Goal: Task Accomplishment & Management: Manage account settings

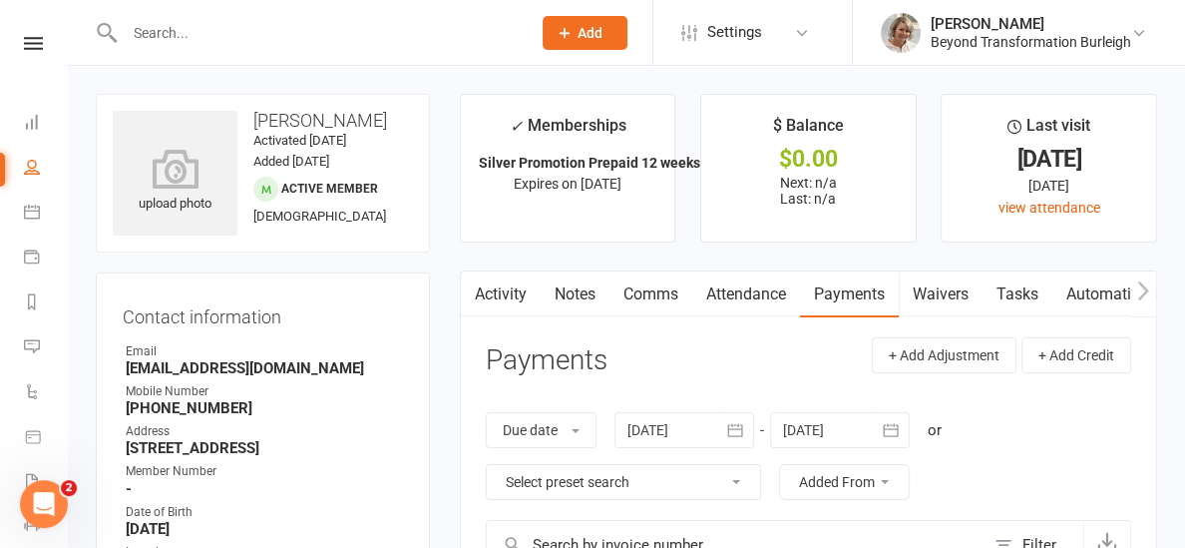
click at [721, 293] on link "Attendance" at bounding box center [746, 294] width 108 height 46
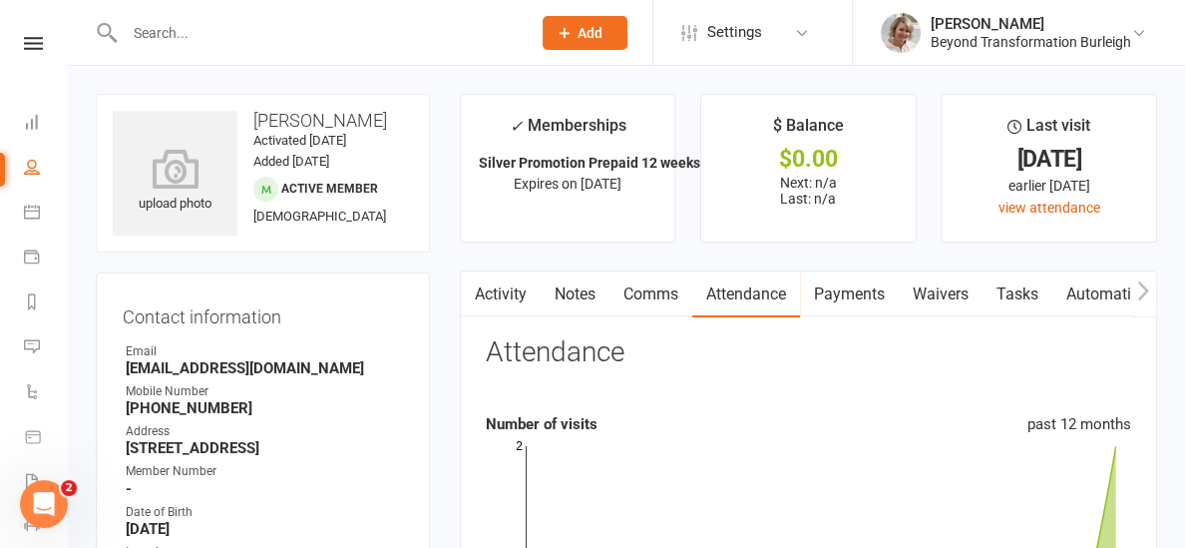
click at [49, 44] on link at bounding box center [33, 43] width 71 height 13
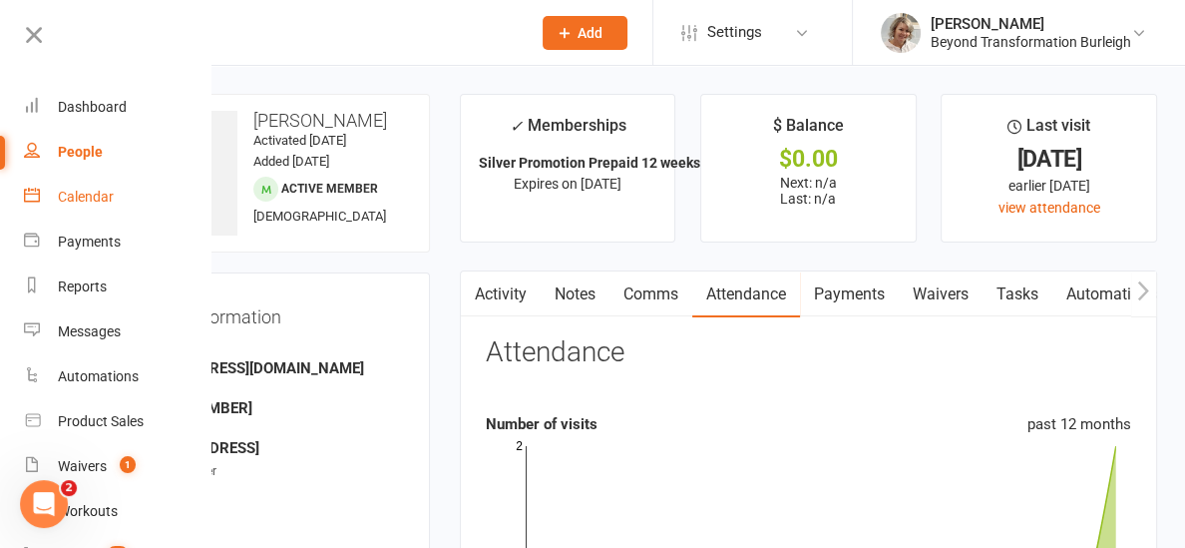
click at [83, 180] on link "Calendar" at bounding box center [118, 197] width 189 height 45
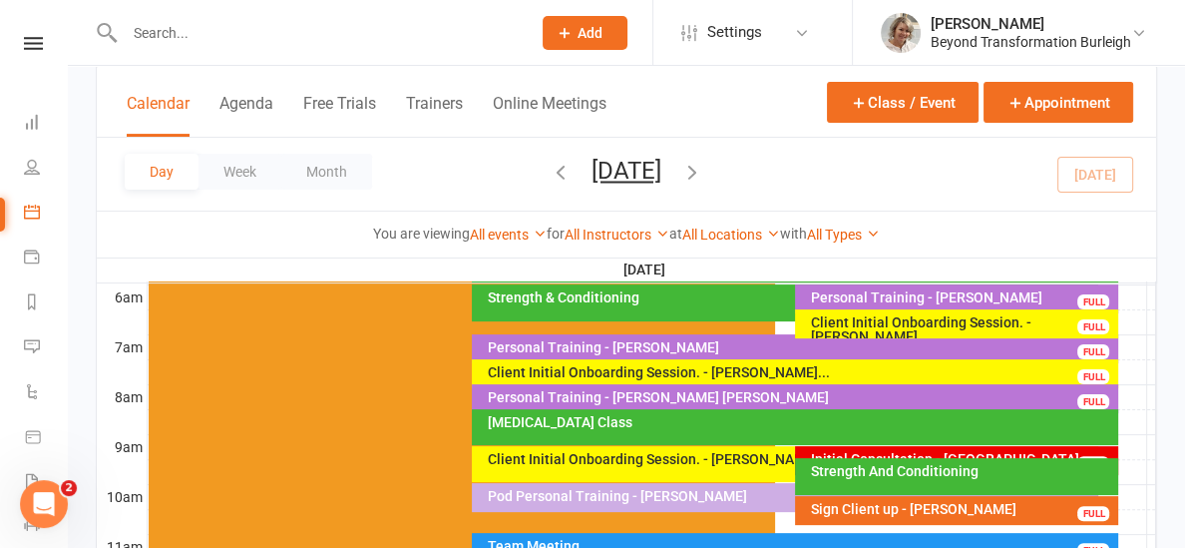
scroll to position [445, 0]
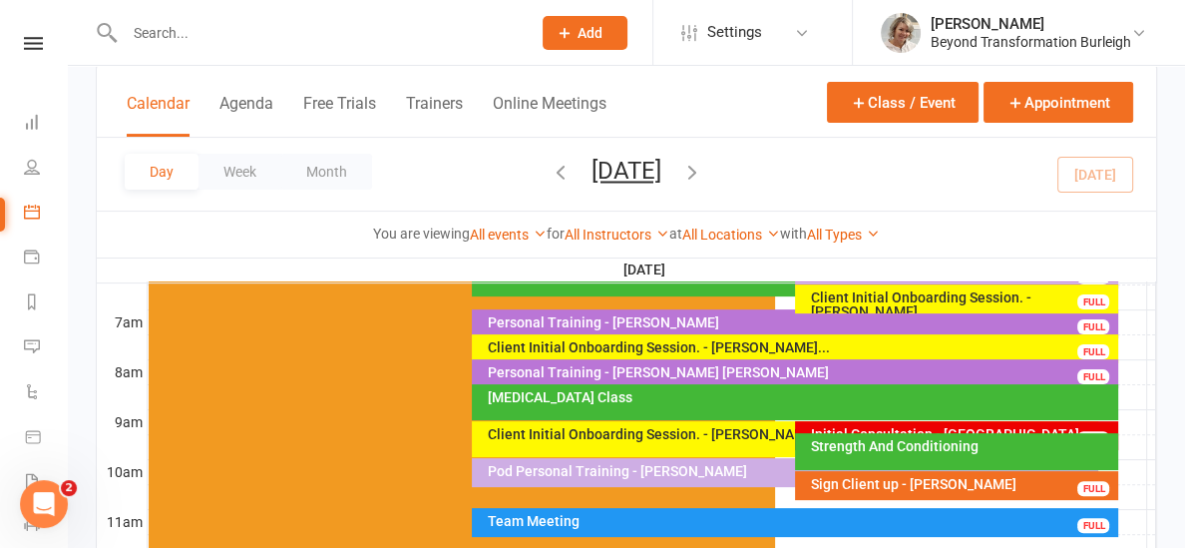
click at [640, 402] on div "[MEDICAL_DATA] Class" at bounding box center [800, 397] width 629 height 14
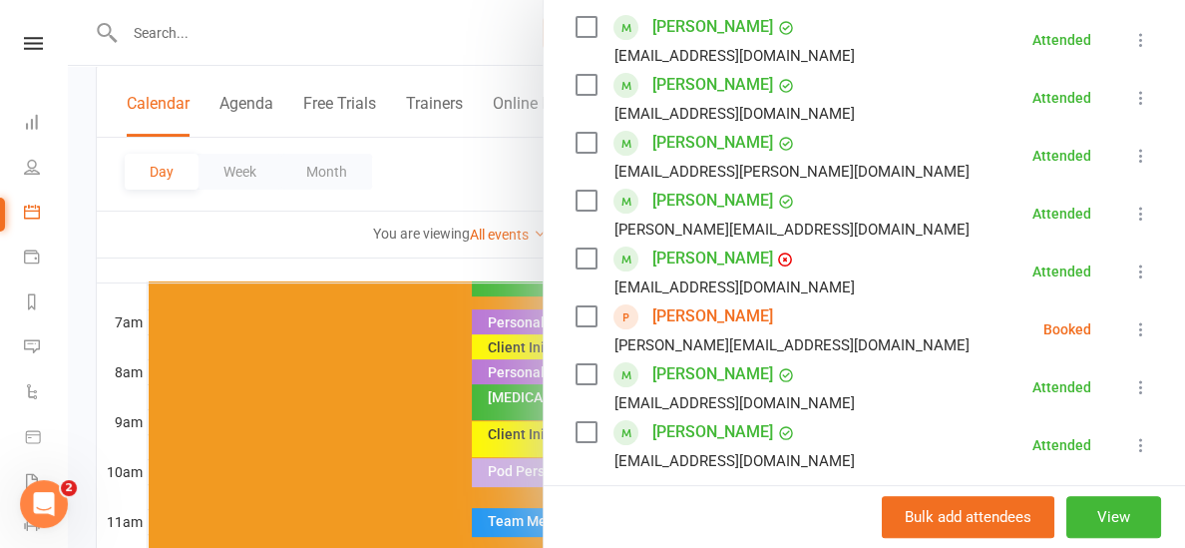
scroll to position [366, 0]
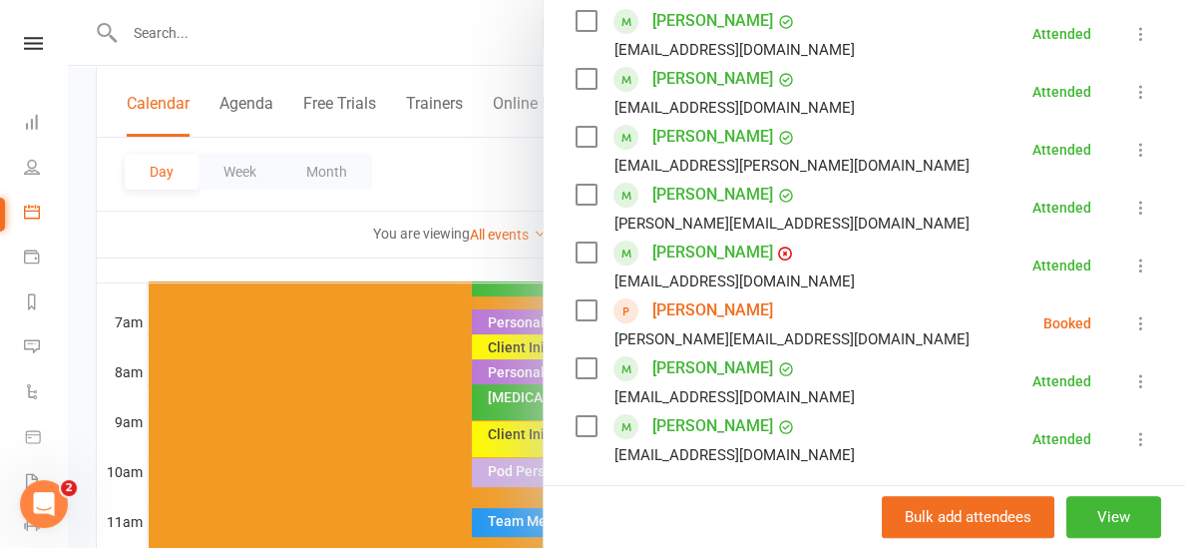
click at [1140, 323] on icon at bounding box center [1142, 323] width 20 height 20
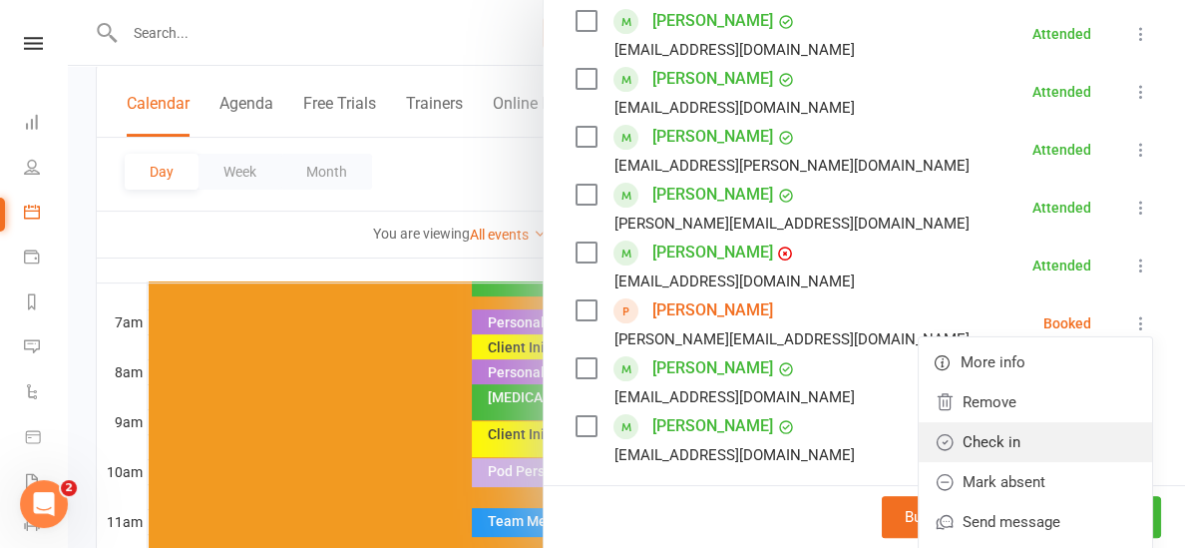
click at [987, 445] on link "Check in" at bounding box center [1035, 442] width 233 height 40
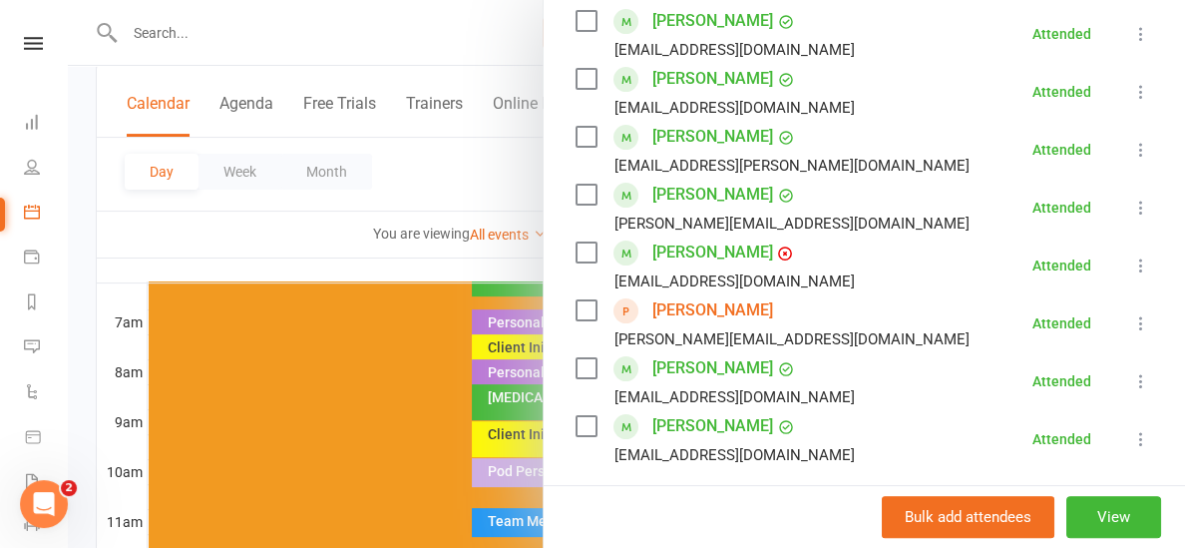
click at [505, 267] on div at bounding box center [627, 274] width 1118 height 548
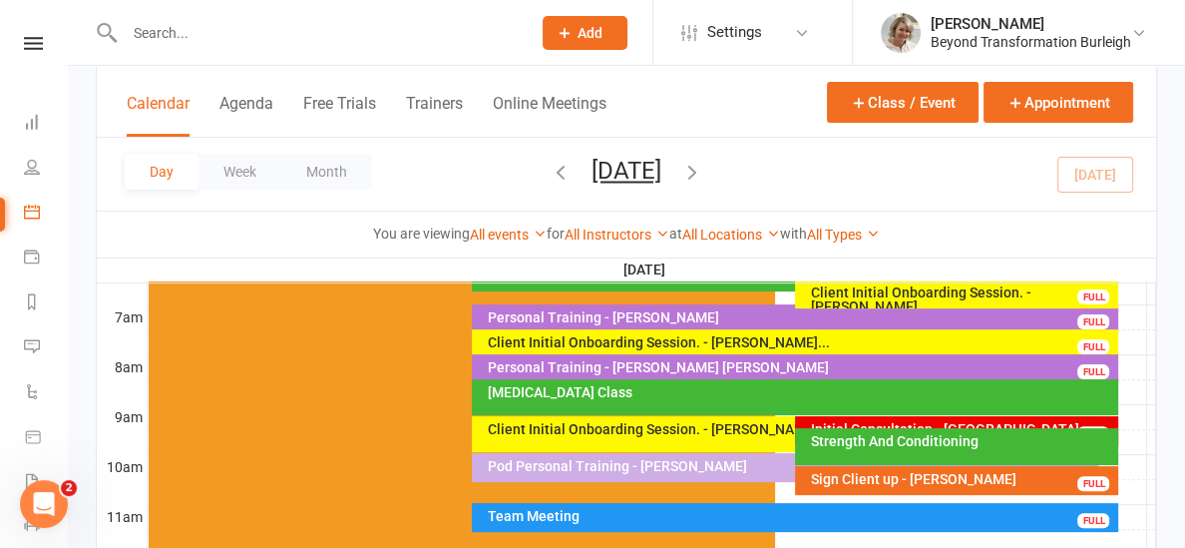
scroll to position [461, 0]
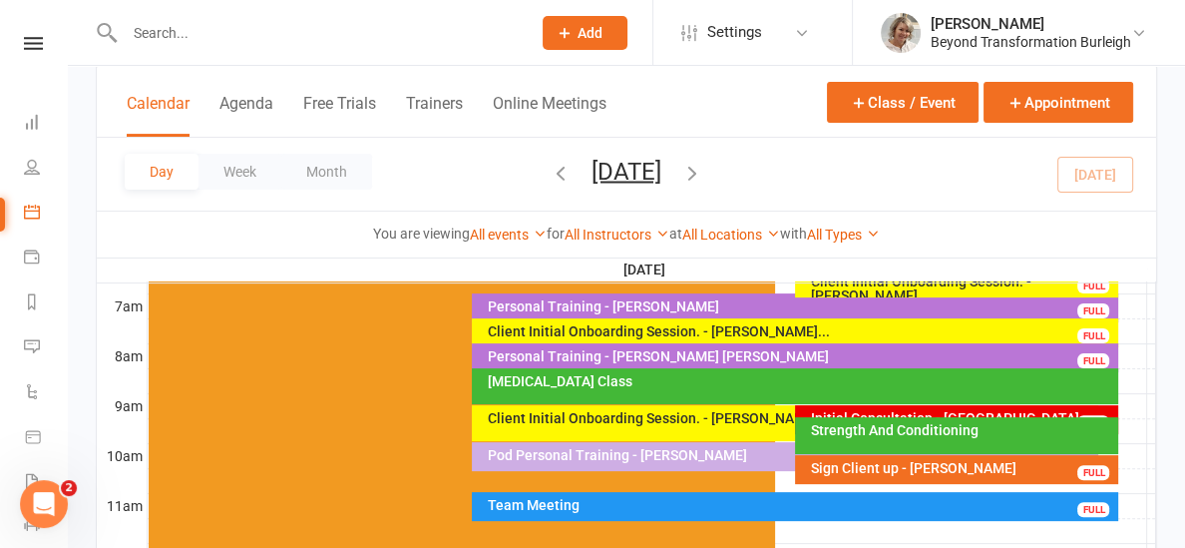
click at [843, 436] on div "Strength And Conditioning" at bounding box center [961, 430] width 305 height 14
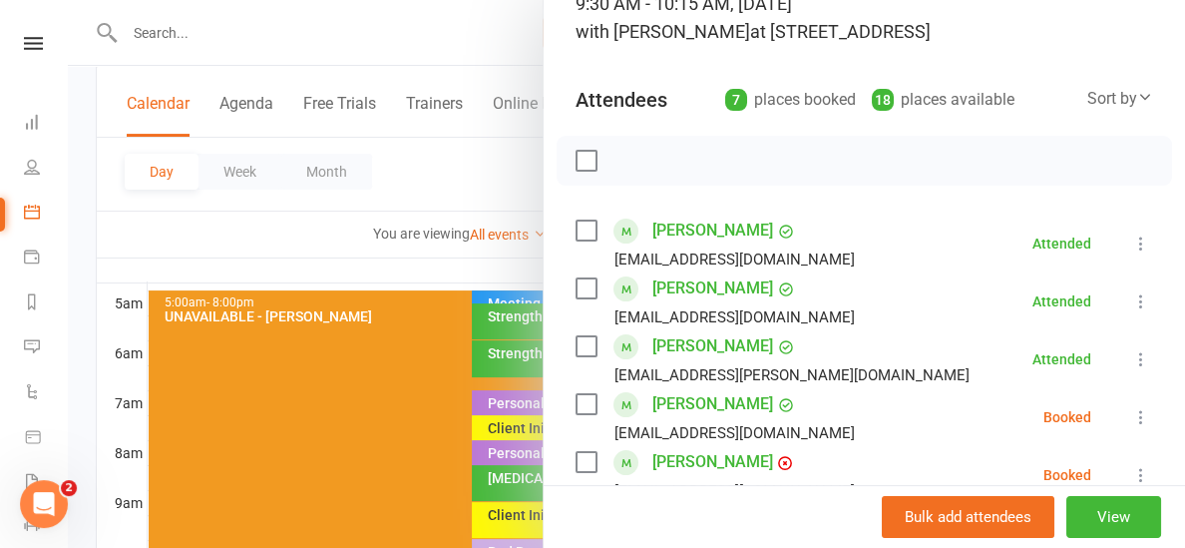
scroll to position [141, 0]
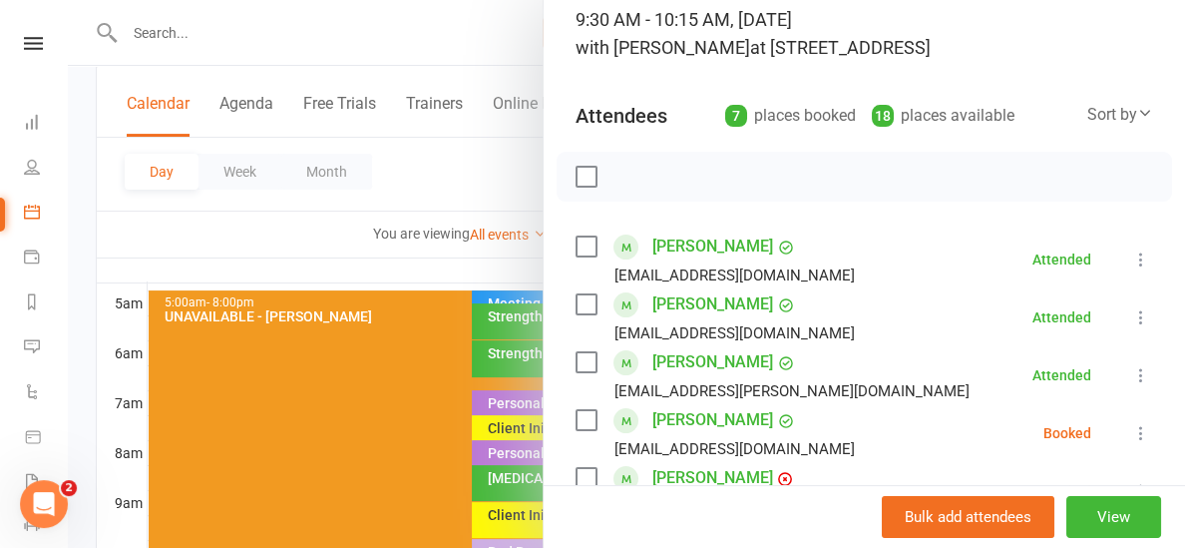
click at [379, 257] on div at bounding box center [627, 274] width 1118 height 548
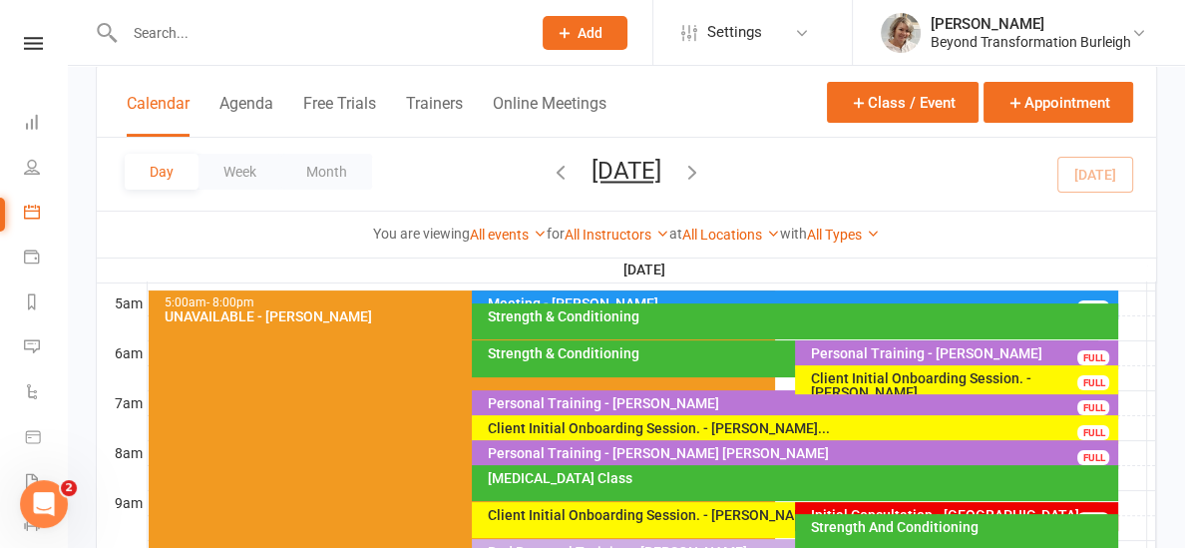
click at [720, 455] on div "Personal Training - [PERSON_NAME] [PERSON_NAME]" at bounding box center [800, 453] width 629 height 14
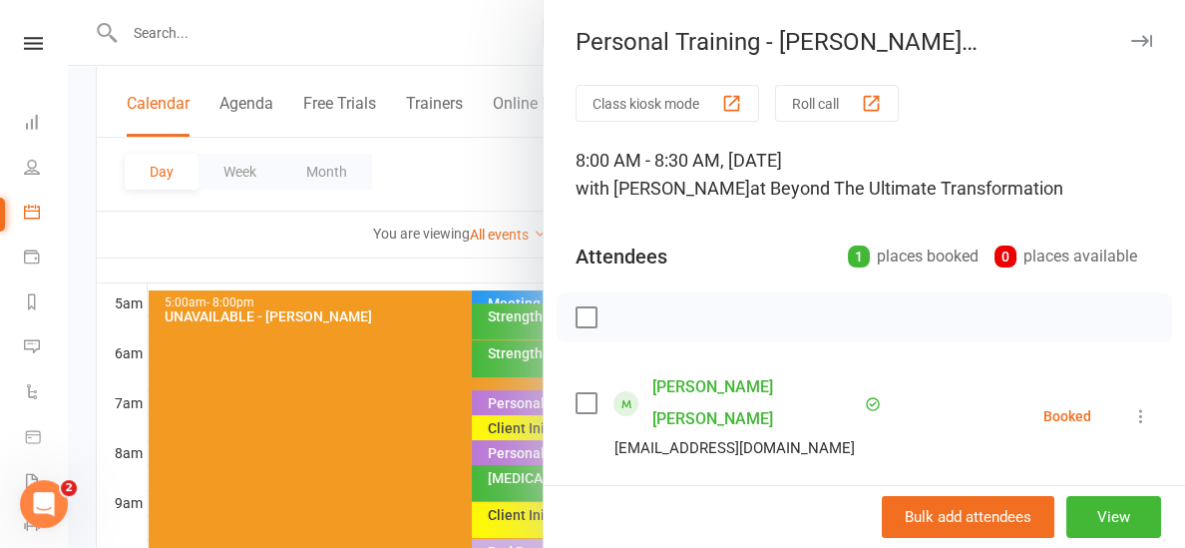
click at [1146, 406] on icon at bounding box center [1142, 416] width 20 height 20
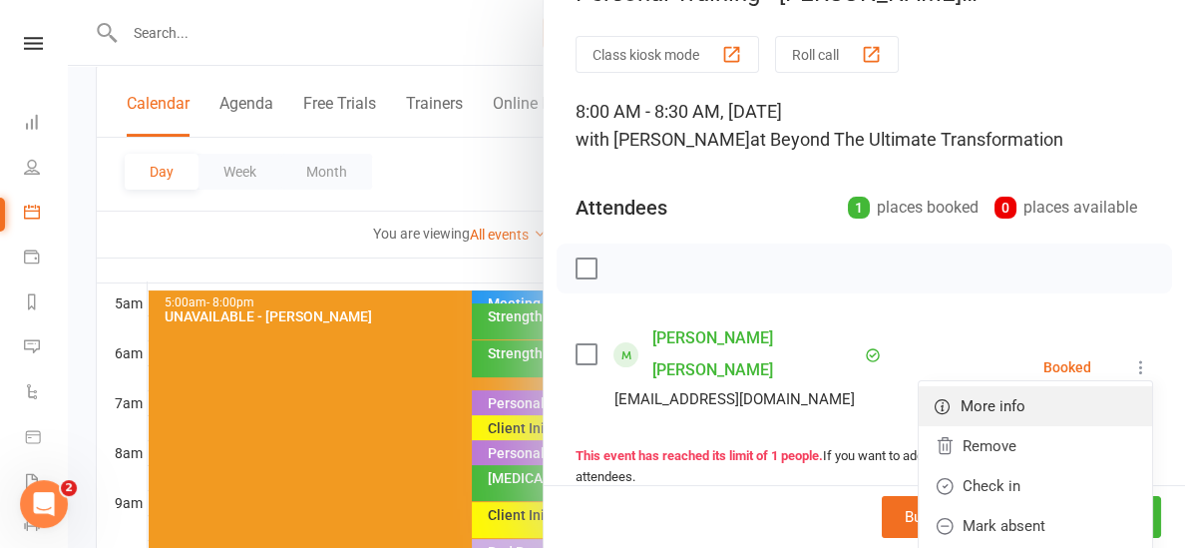
scroll to position [60, 0]
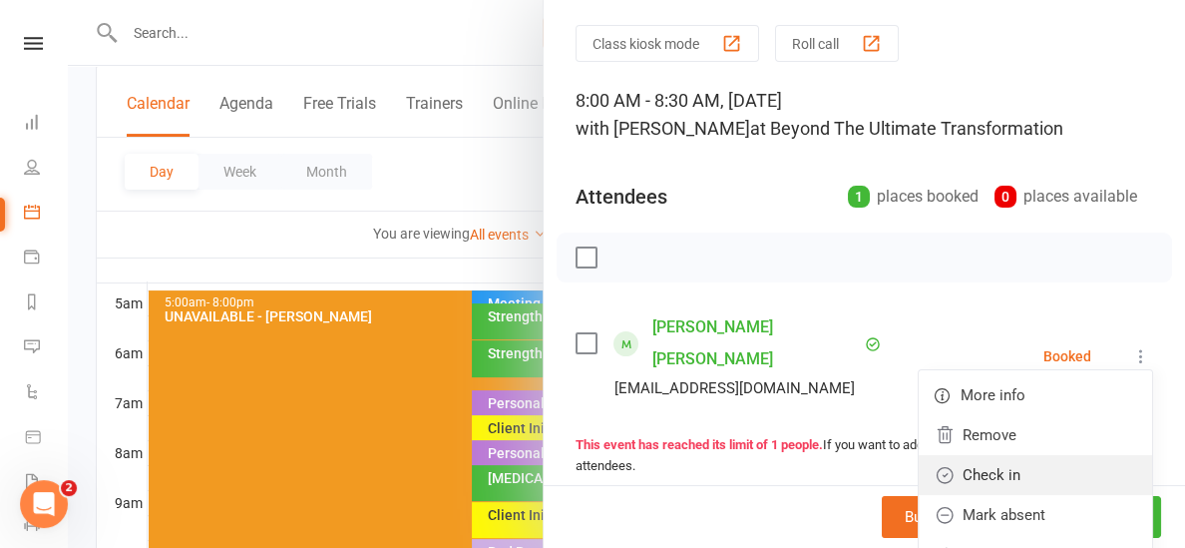
click at [1051, 455] on link "Check in" at bounding box center [1035, 475] width 233 height 40
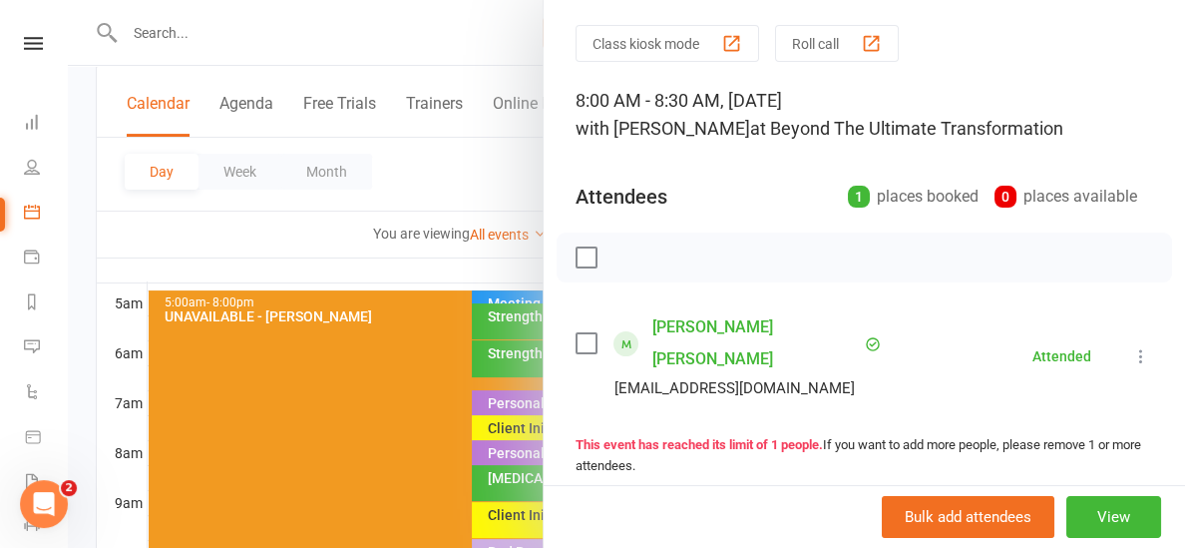
click at [408, 264] on div at bounding box center [627, 274] width 1118 height 548
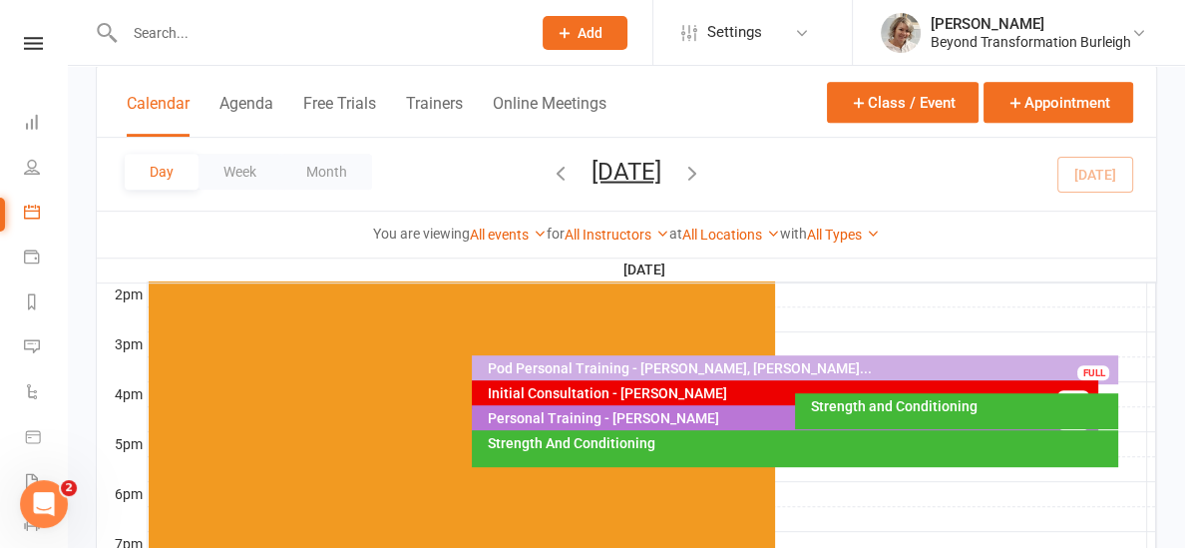
scroll to position [826, 0]
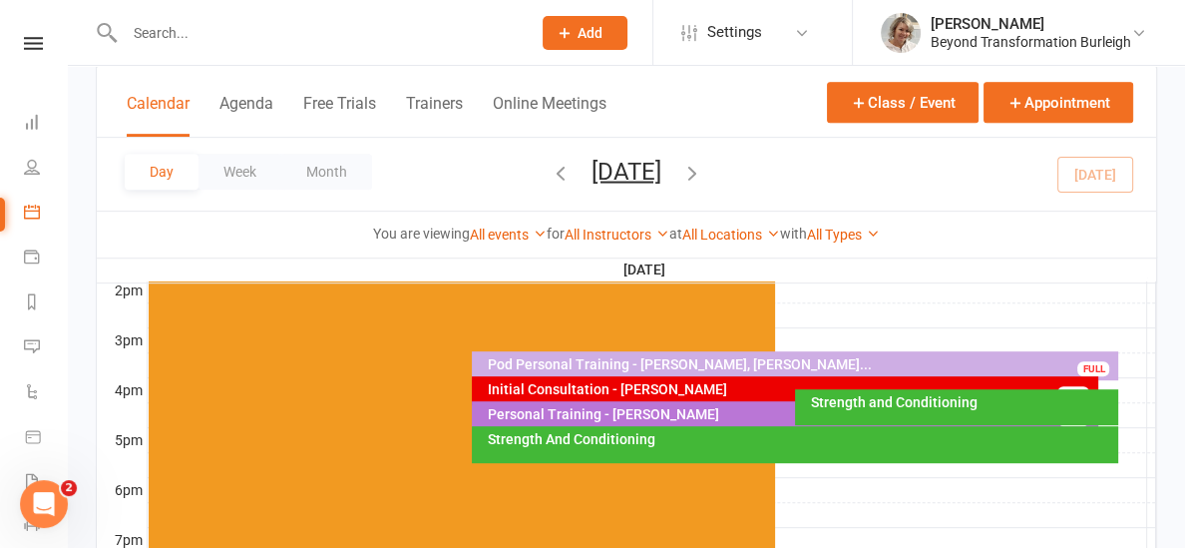
click at [688, 384] on div "Initial Consultation - [PERSON_NAME]" at bounding box center [790, 389] width 609 height 14
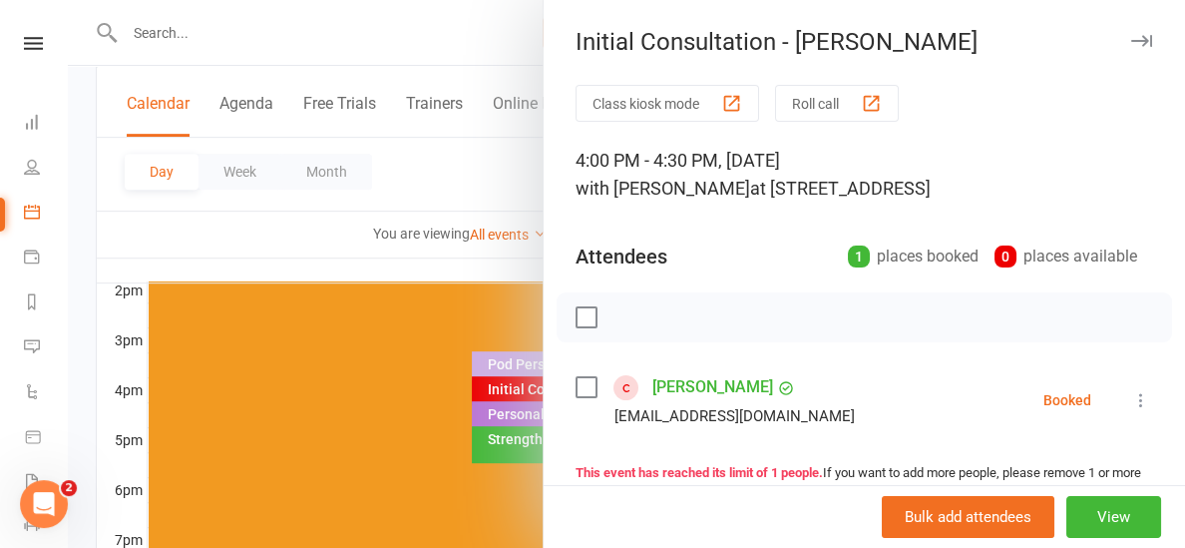
click at [481, 267] on div at bounding box center [627, 274] width 1118 height 548
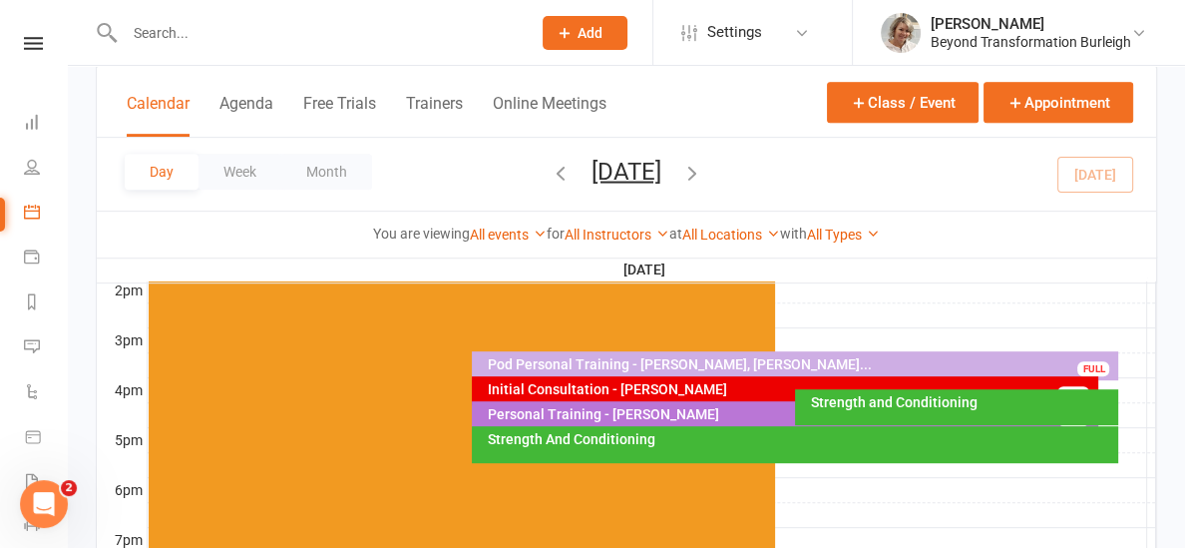
click at [839, 400] on div "Strength and Conditioning" at bounding box center [961, 402] width 305 height 14
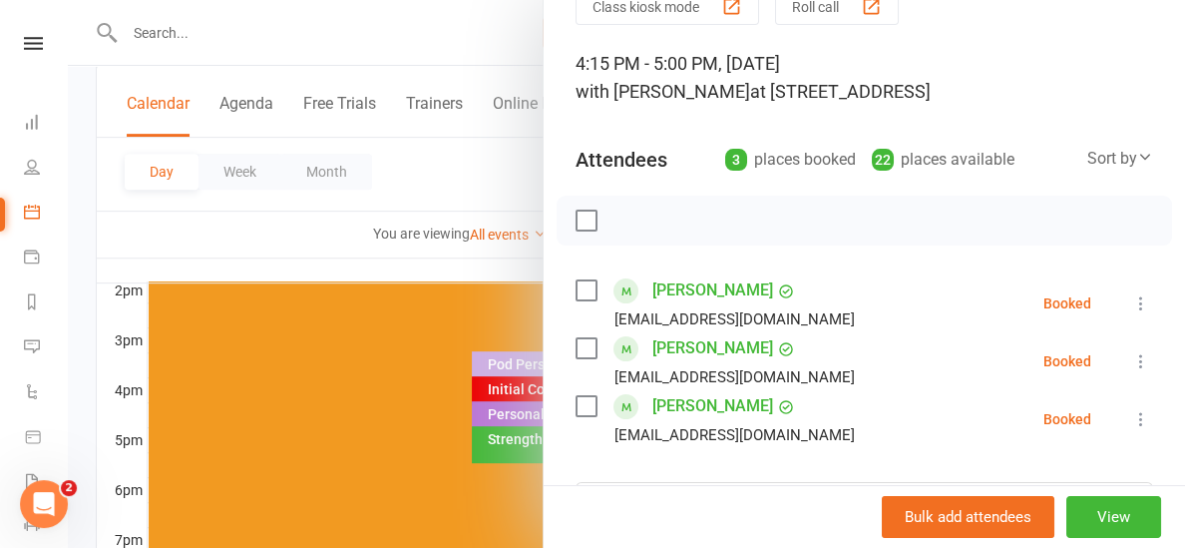
scroll to position [99, 0]
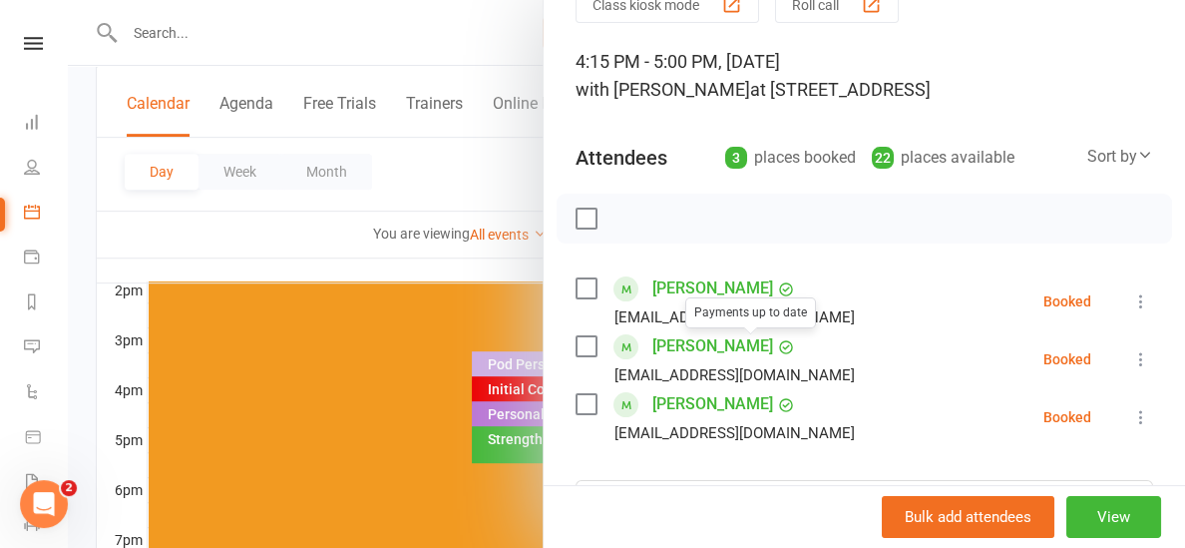
click at [482, 261] on div at bounding box center [627, 274] width 1118 height 548
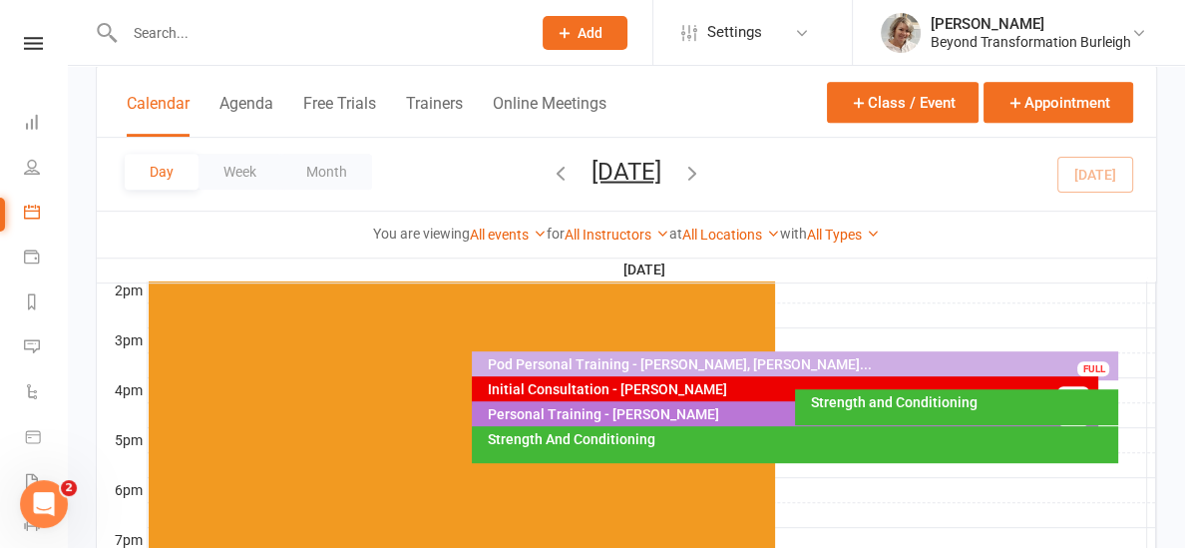
click at [566, 438] on div "Strength And Conditioning" at bounding box center [800, 439] width 629 height 14
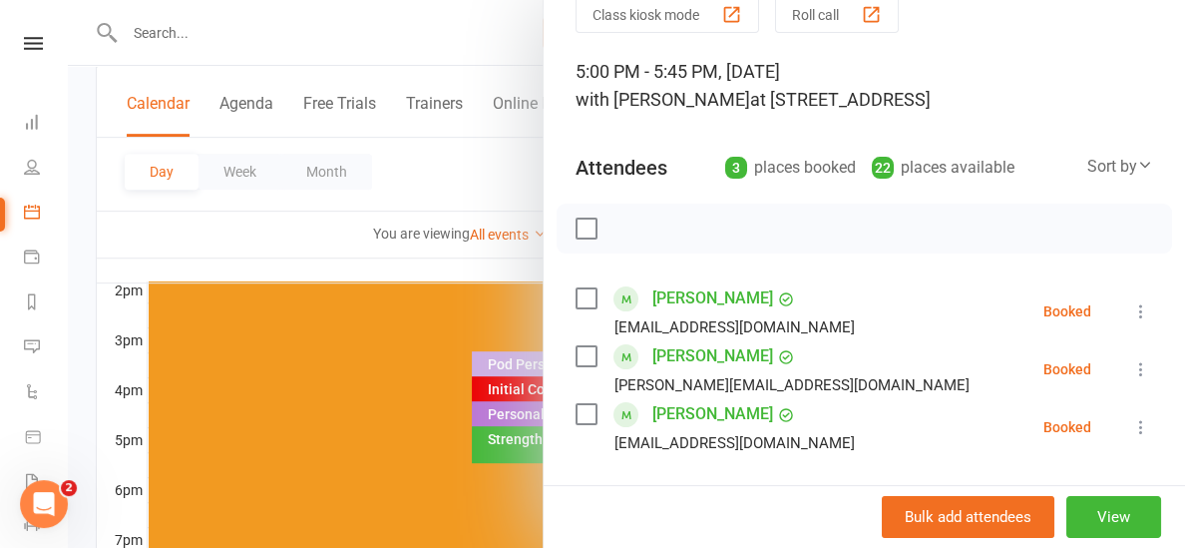
scroll to position [100, 0]
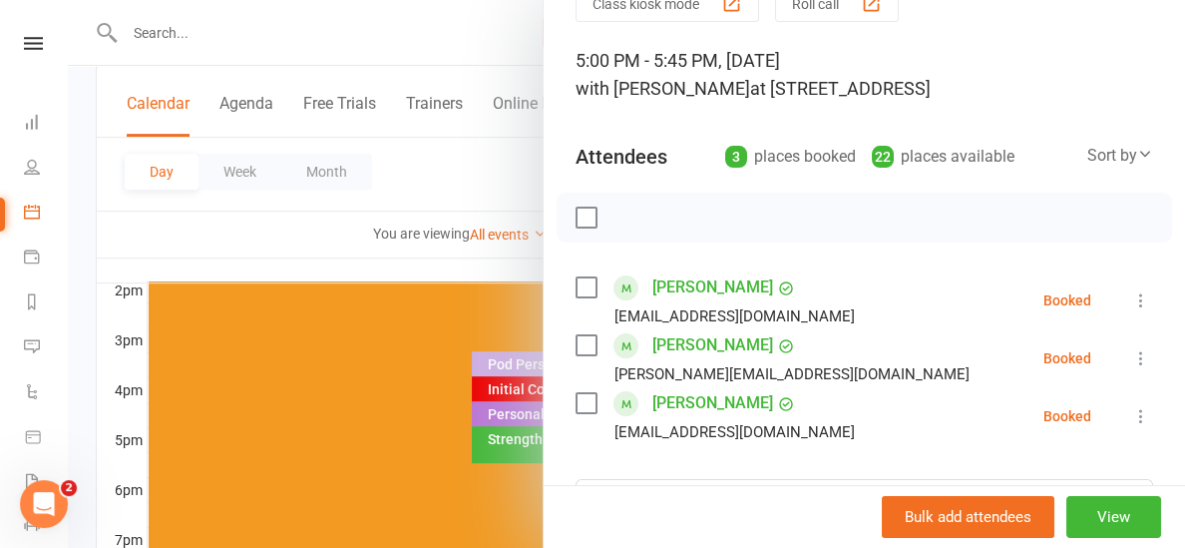
click at [517, 265] on div at bounding box center [627, 274] width 1118 height 548
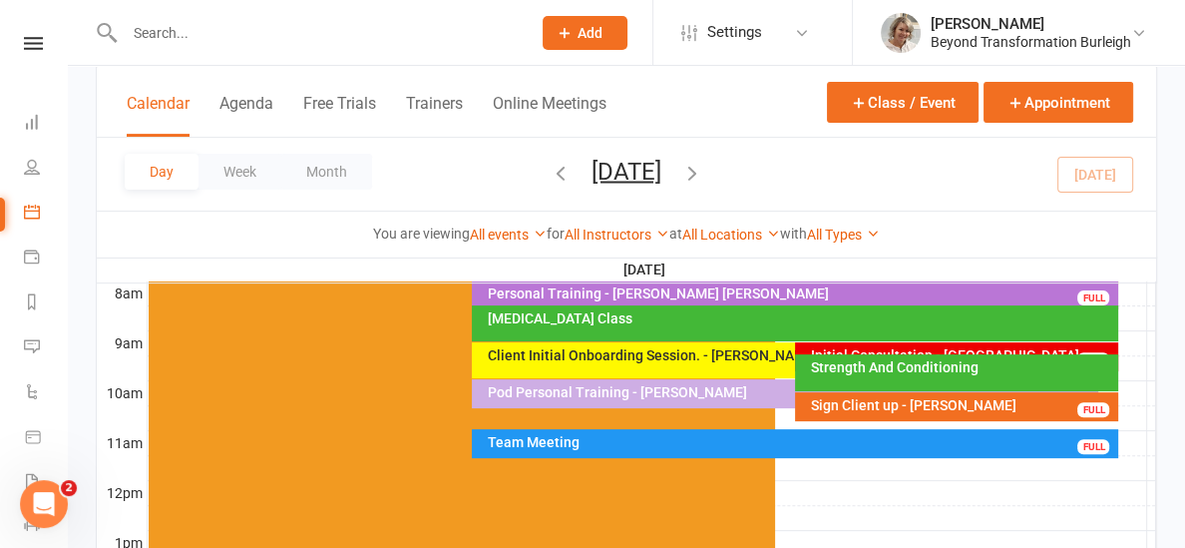
scroll to position [516, 0]
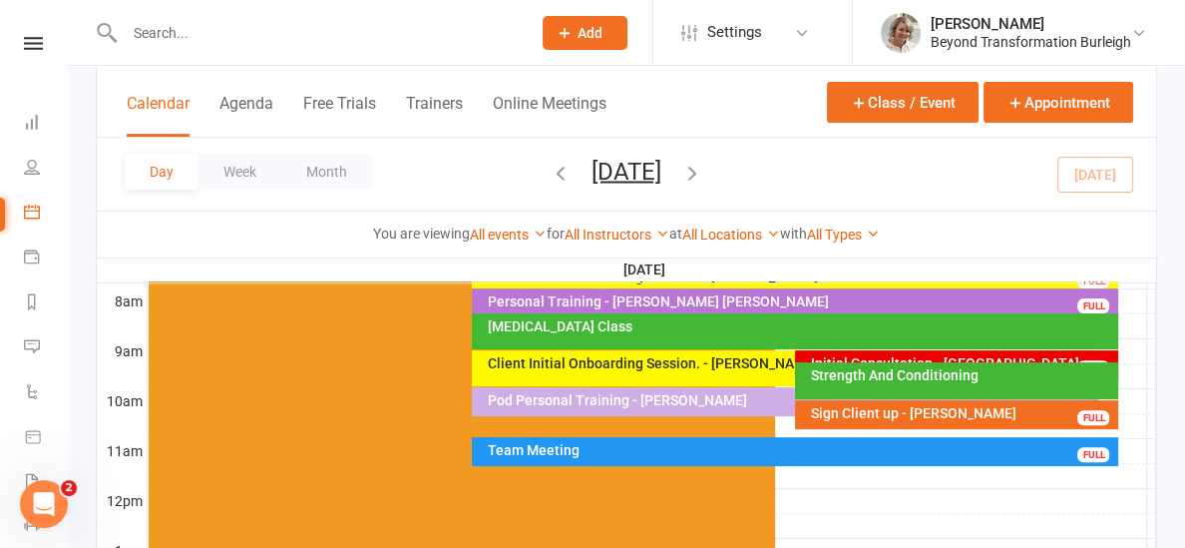
click at [855, 356] on div "Initial Consultation - [GEOGRAPHIC_DATA][PERSON_NAME]" at bounding box center [961, 370] width 305 height 28
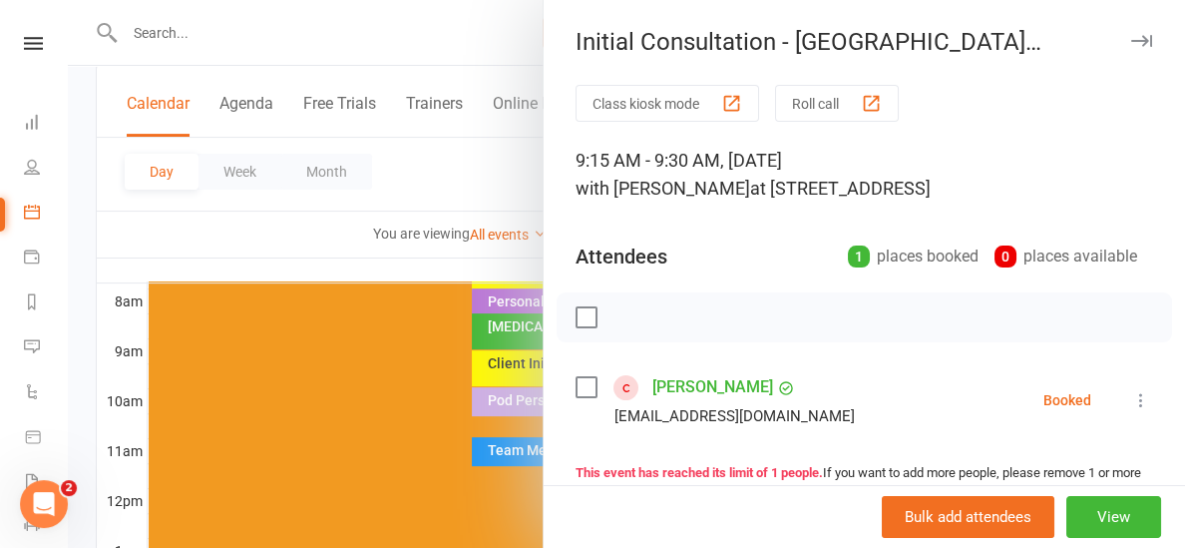
click at [695, 386] on link "[PERSON_NAME]" at bounding box center [713, 387] width 121 height 32
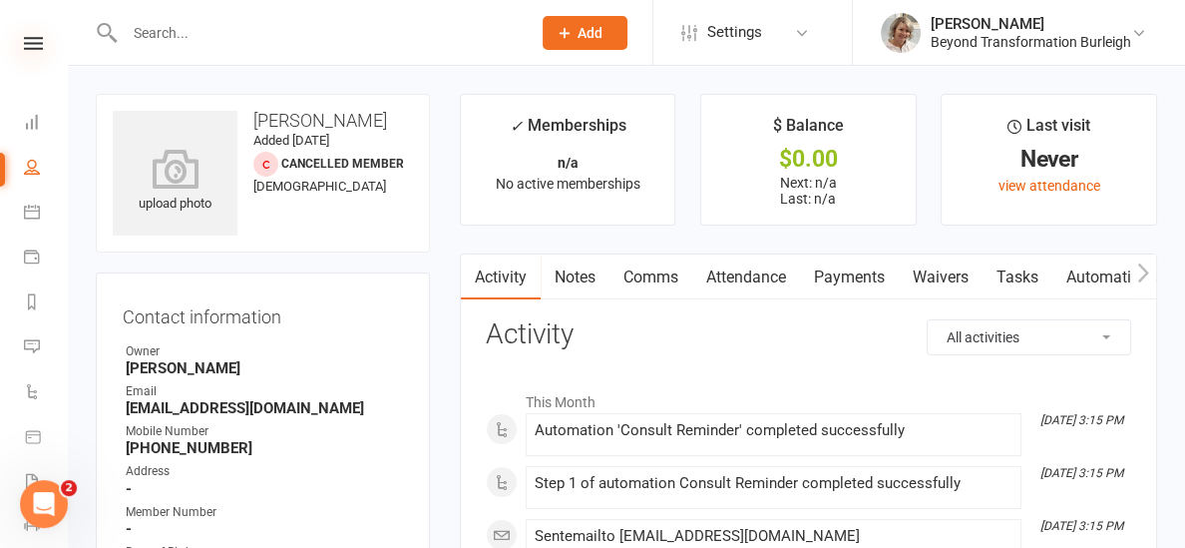
click at [34, 43] on icon at bounding box center [33, 43] width 19 height 13
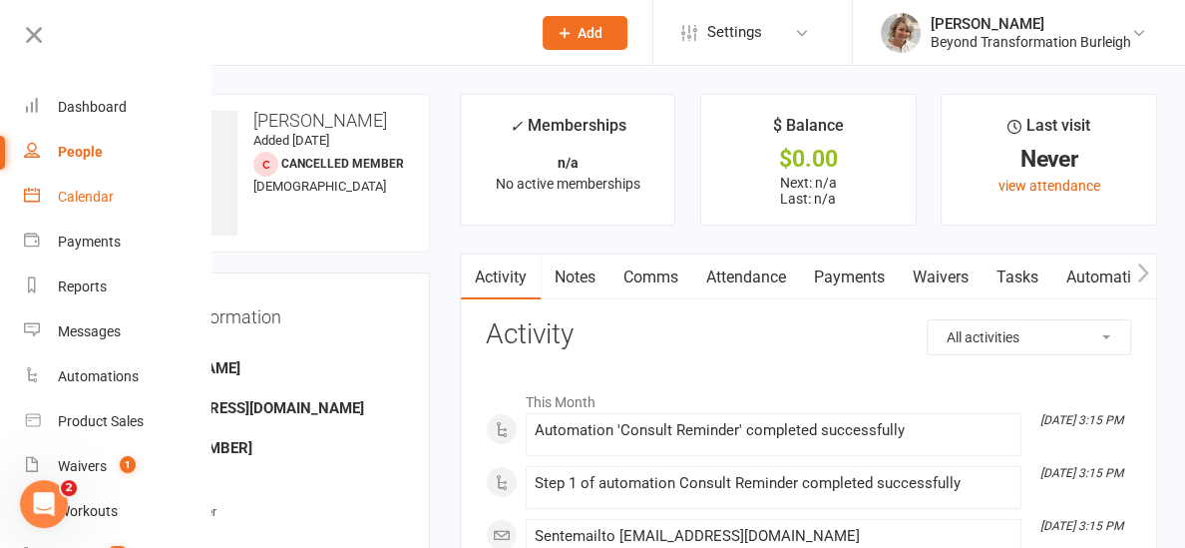
click at [86, 192] on div "Calendar" at bounding box center [86, 197] width 56 height 16
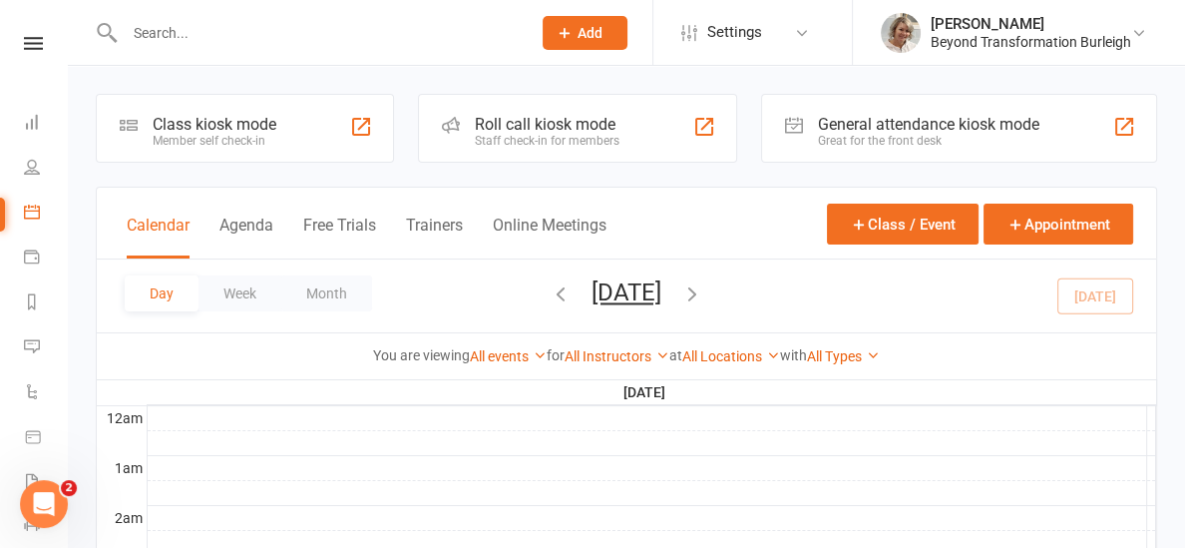
click at [23, 43] on link at bounding box center [33, 43] width 71 height 13
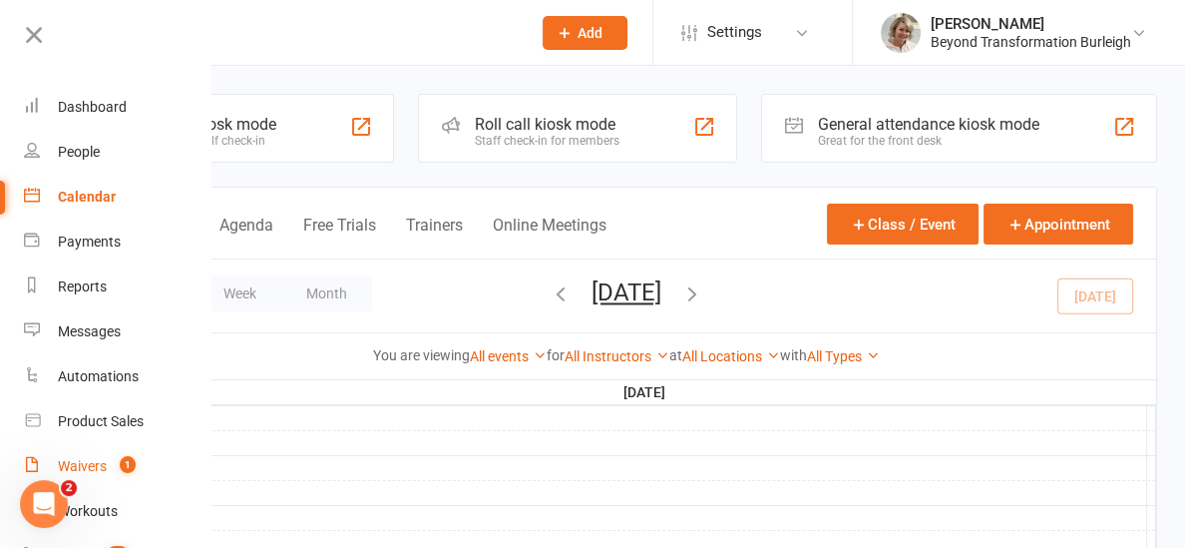
click at [91, 465] on div "Waivers" at bounding box center [82, 466] width 49 height 16
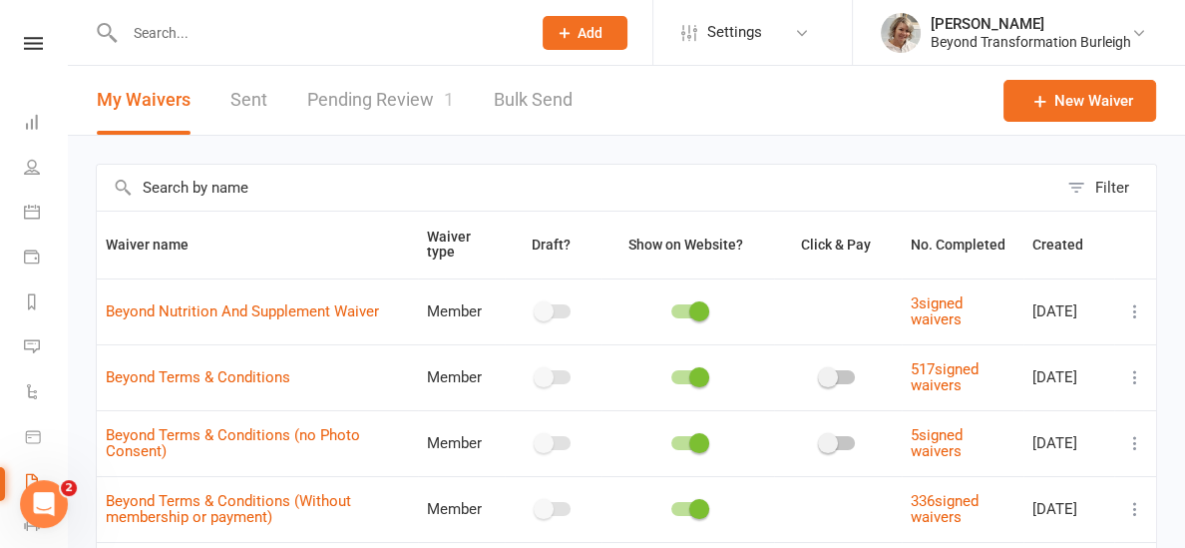
click at [359, 102] on link "Pending Review 1" at bounding box center [380, 100] width 147 height 69
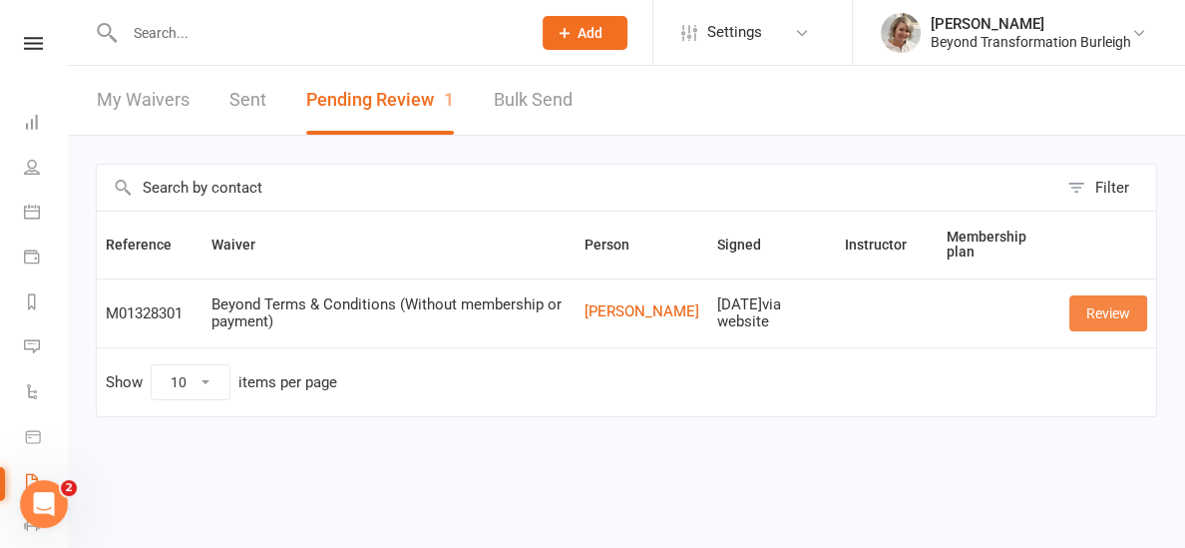
click at [1088, 313] on link "Review" at bounding box center [1109, 313] width 78 height 36
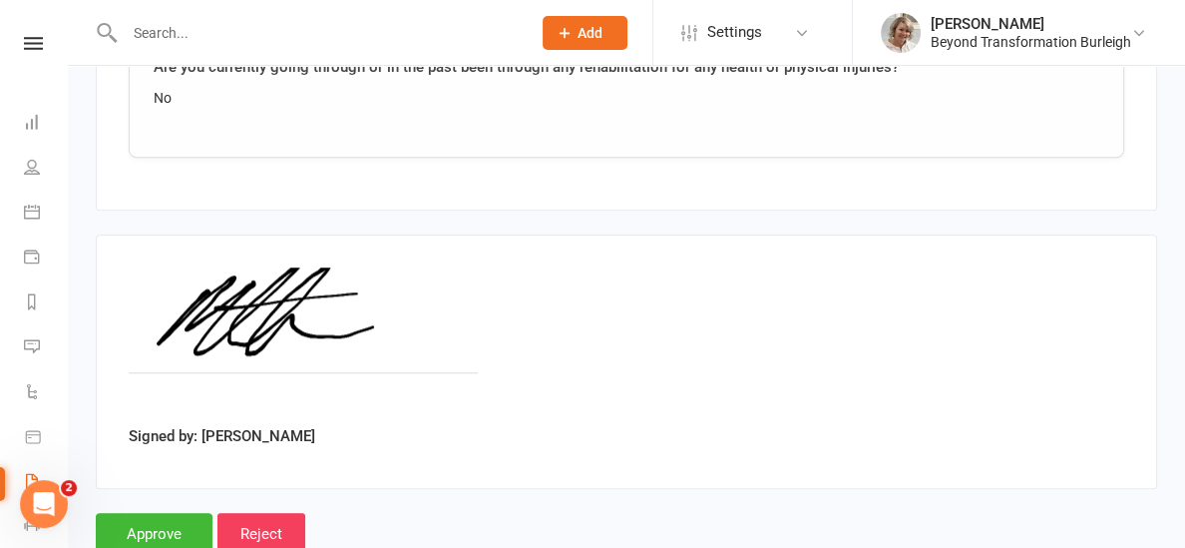
scroll to position [1597, 0]
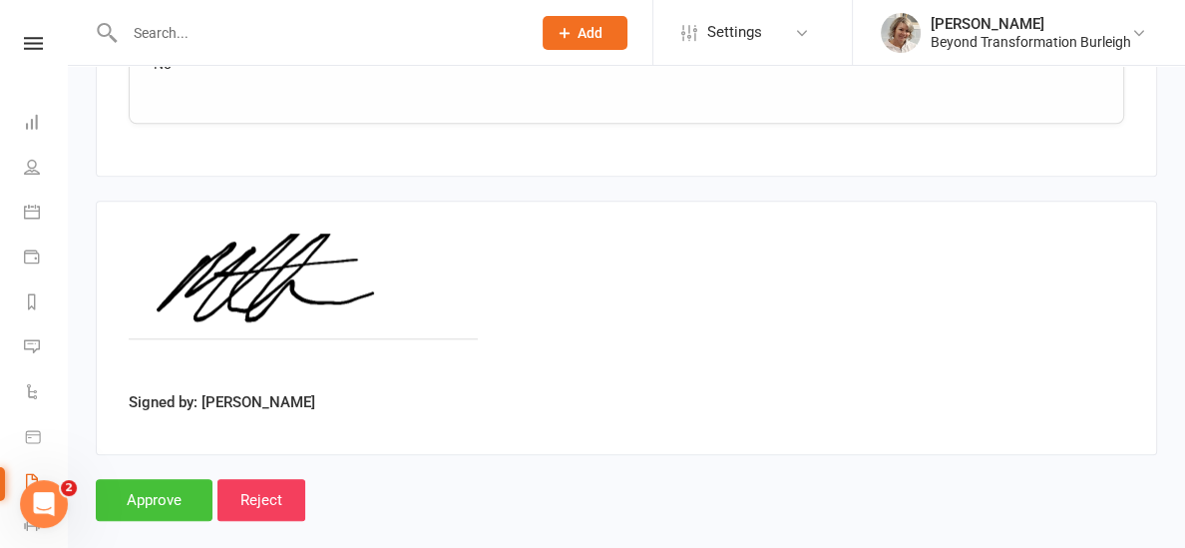
click at [183, 479] on input "Approve" at bounding box center [154, 500] width 117 height 42
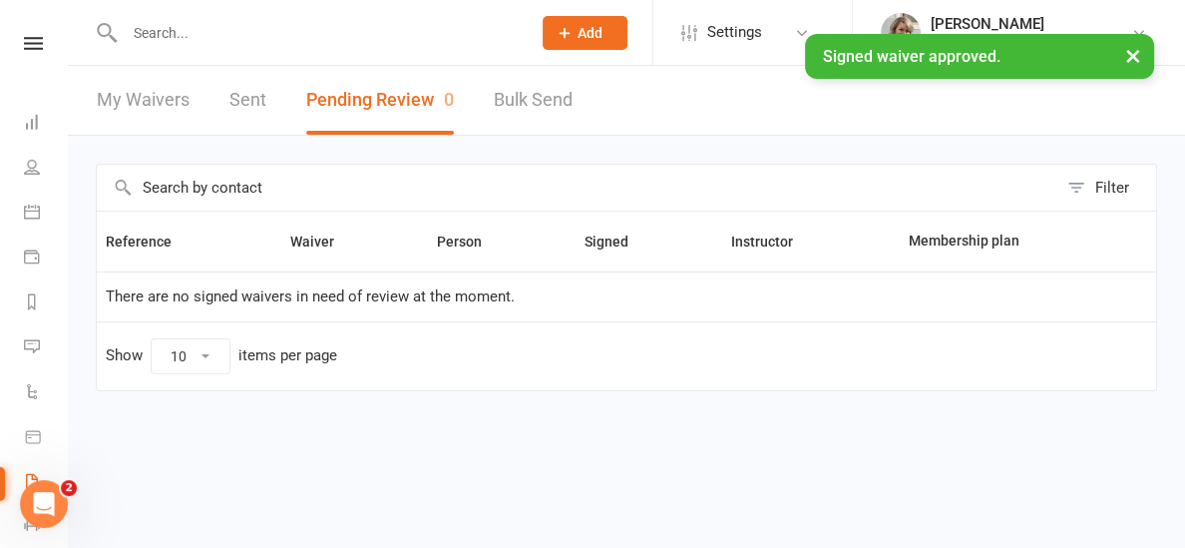
click at [34, 34] on div "× Signed waiver approved." at bounding box center [579, 34] width 1159 height 0
click at [36, 36] on ui-view "Prospect Member Non-attending contact Class / event Appointment Task Membership…" at bounding box center [592, 226] width 1185 height 442
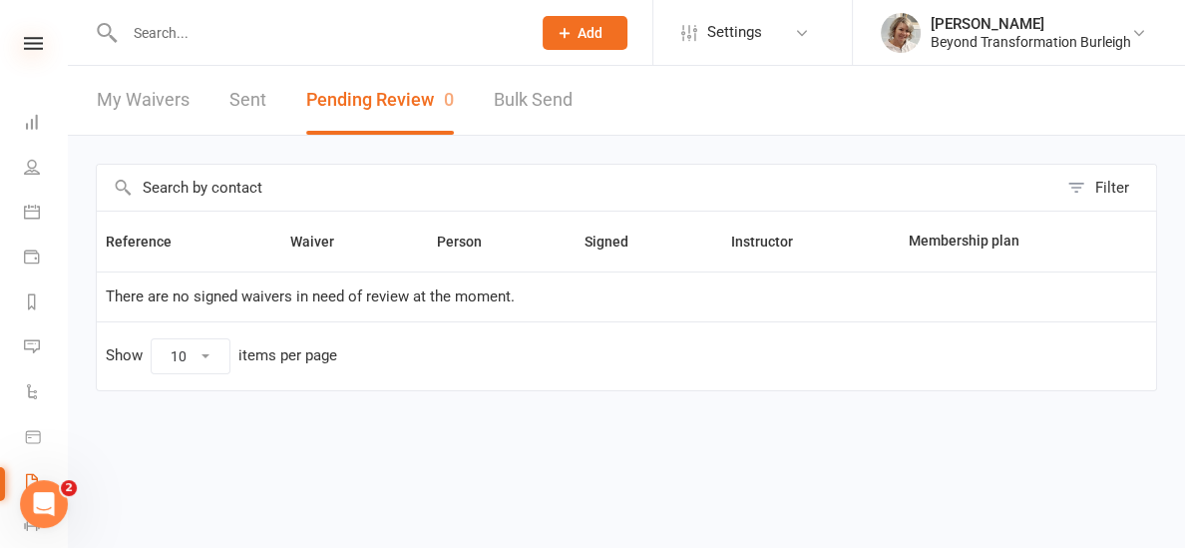
click at [35, 42] on icon at bounding box center [33, 43] width 19 height 13
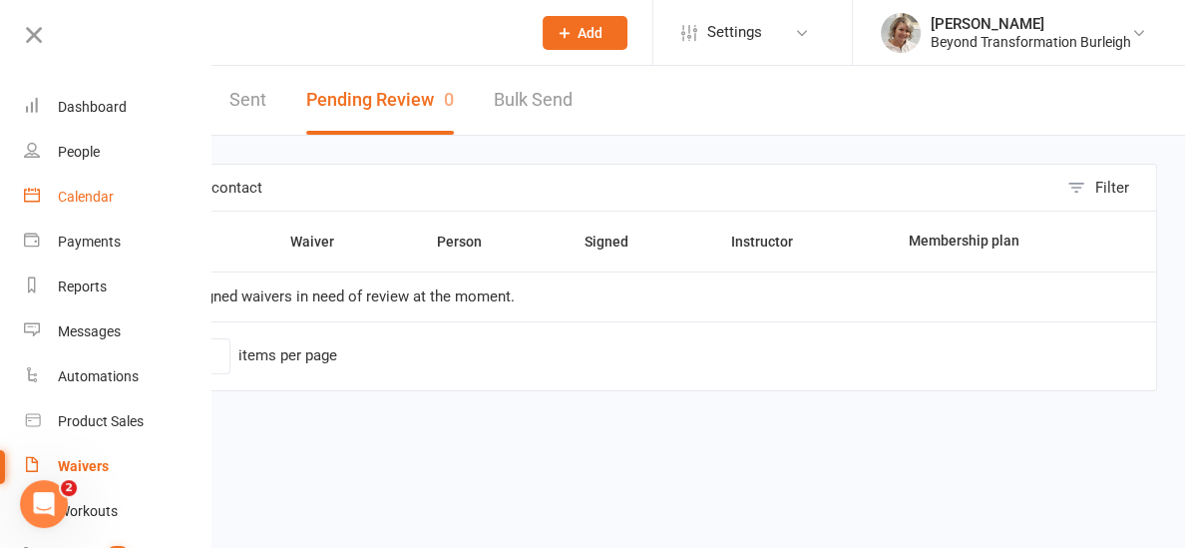
click at [77, 198] on div "Calendar" at bounding box center [86, 197] width 56 height 16
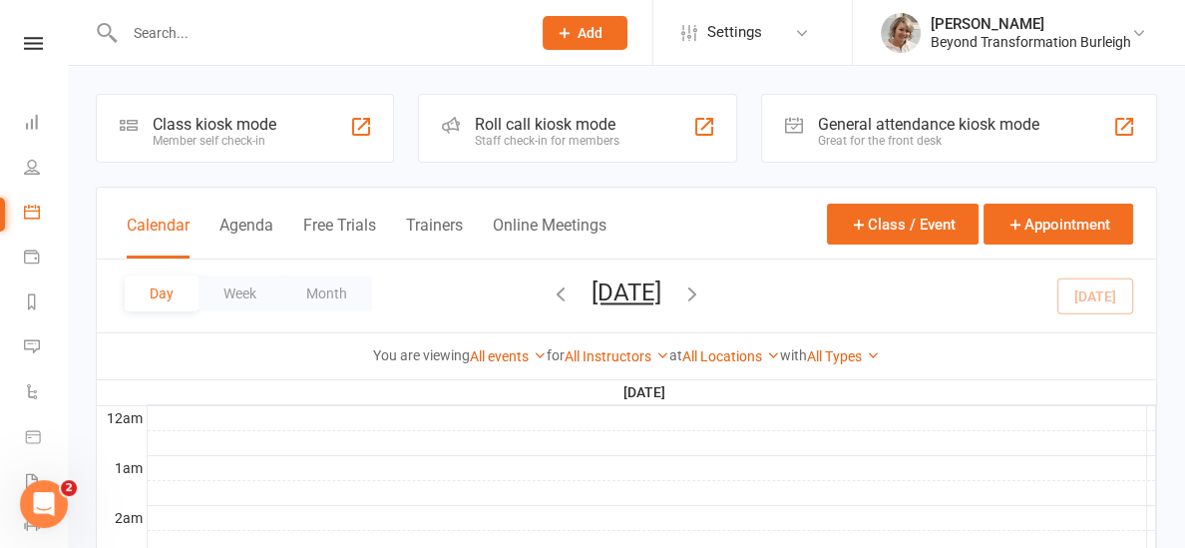
click at [268, 33] on input "text" at bounding box center [318, 33] width 398 height 28
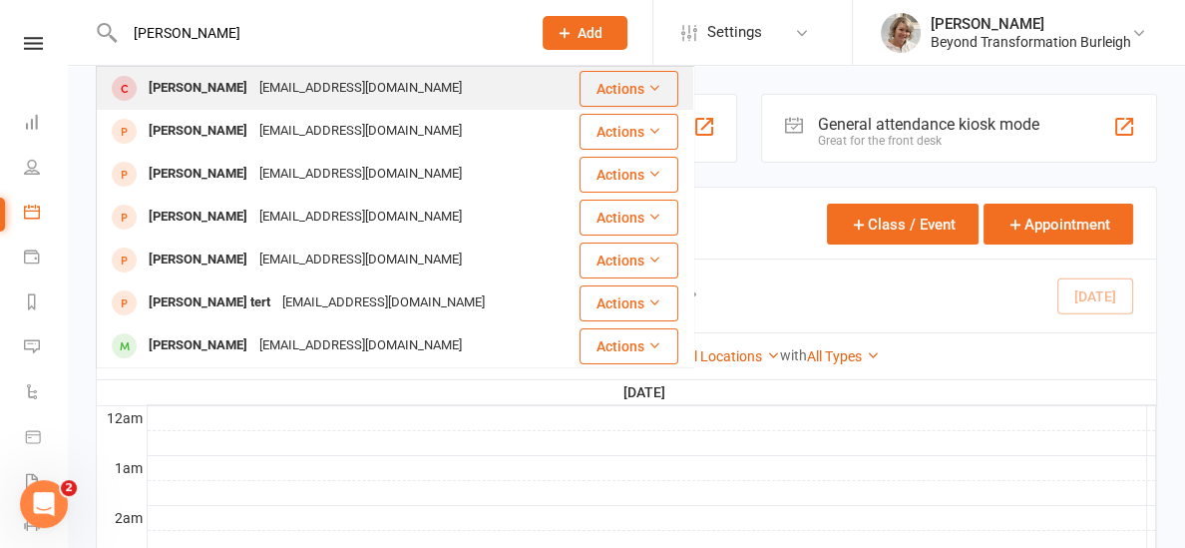
type input "[PERSON_NAME]"
click at [177, 78] on div "[PERSON_NAME]" at bounding box center [198, 88] width 111 height 29
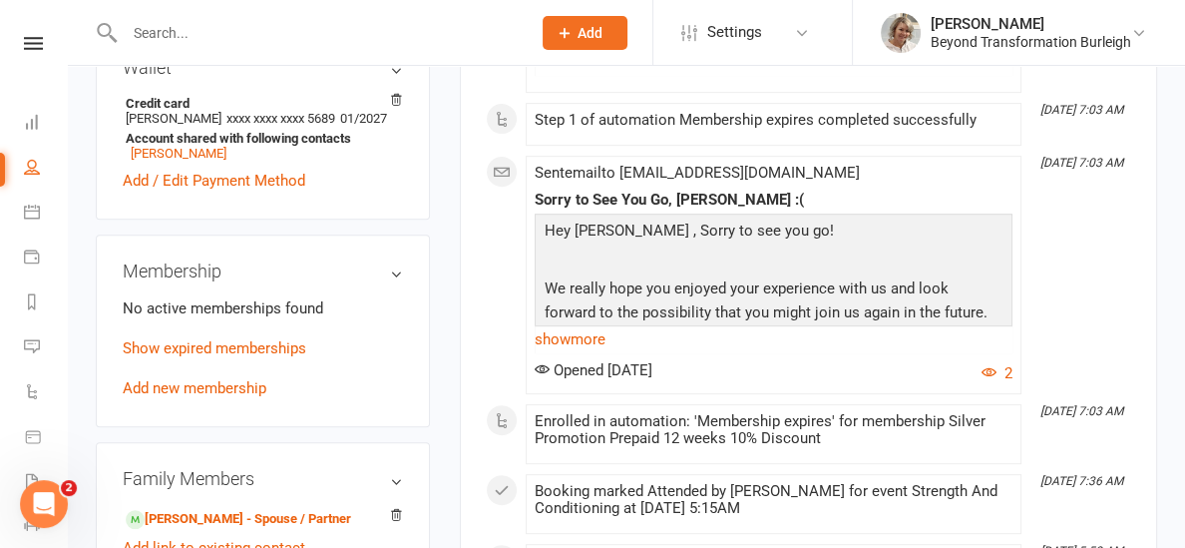
scroll to position [695, 0]
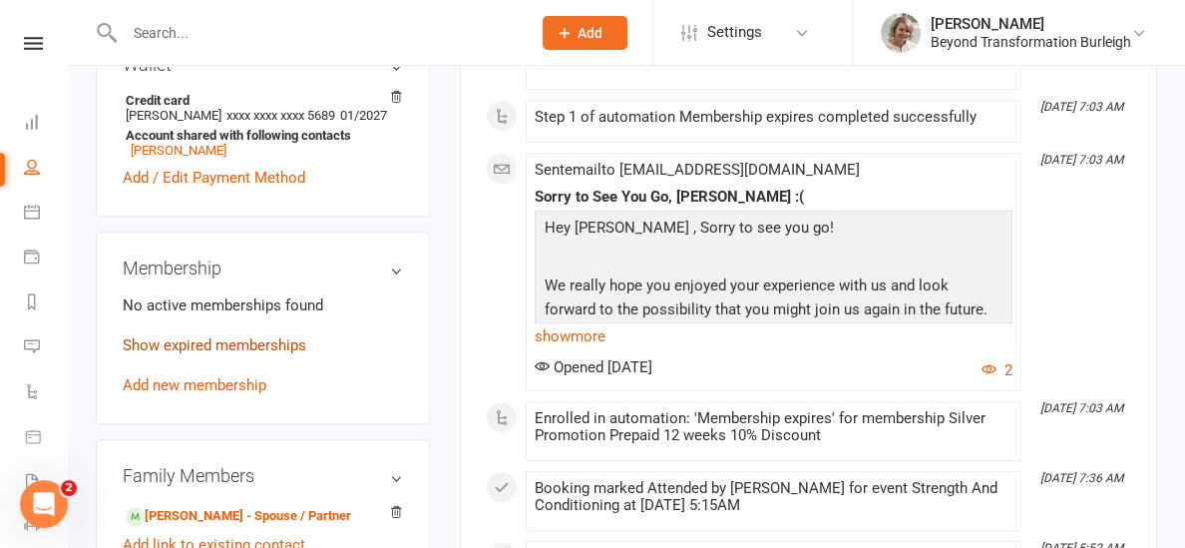
click at [256, 342] on link "Show expired memberships" at bounding box center [215, 345] width 184 height 18
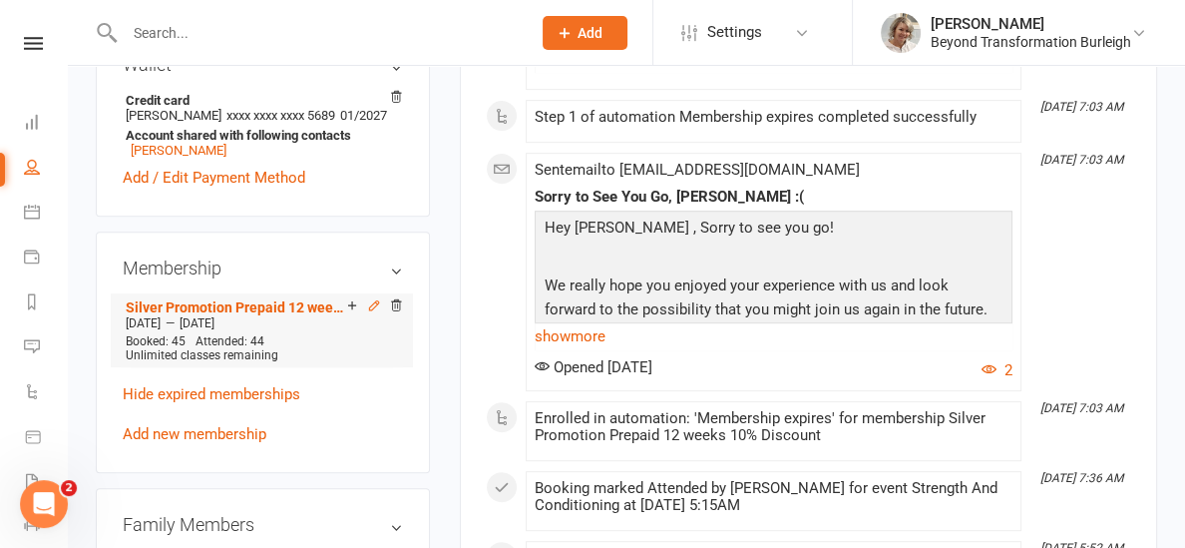
click at [371, 305] on icon at bounding box center [373, 304] width 9 height 9
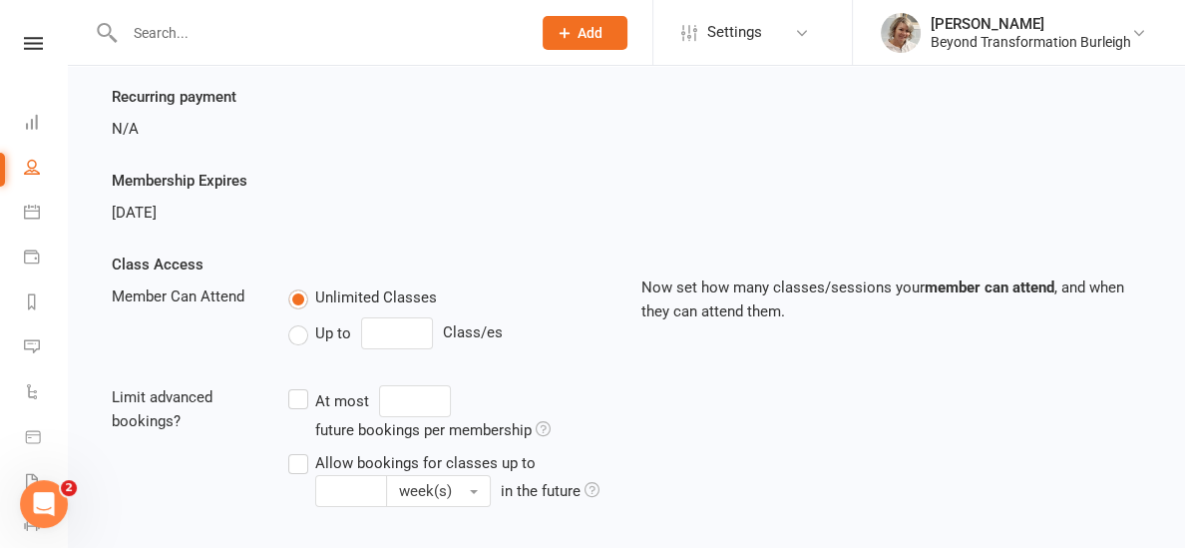
scroll to position [269, 0]
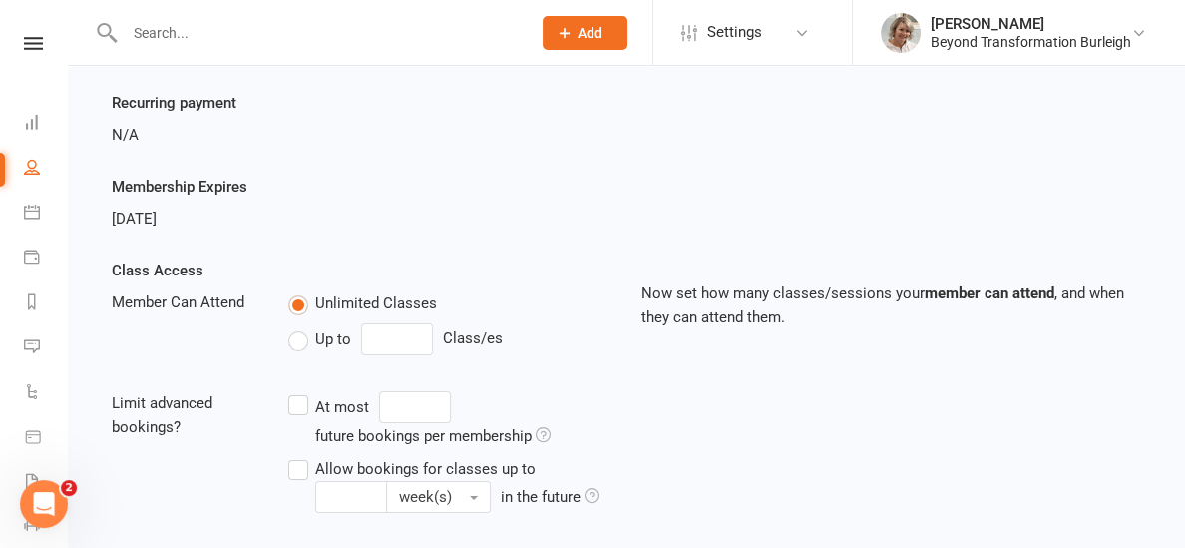
click at [154, 223] on span "[DATE]" at bounding box center [134, 219] width 45 height 18
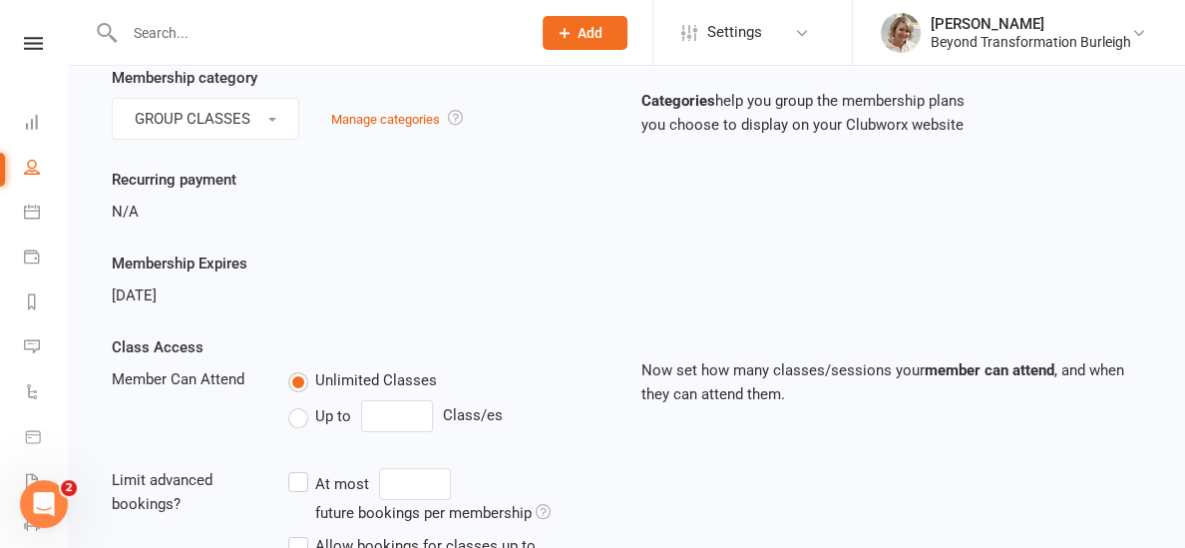
scroll to position [0, 0]
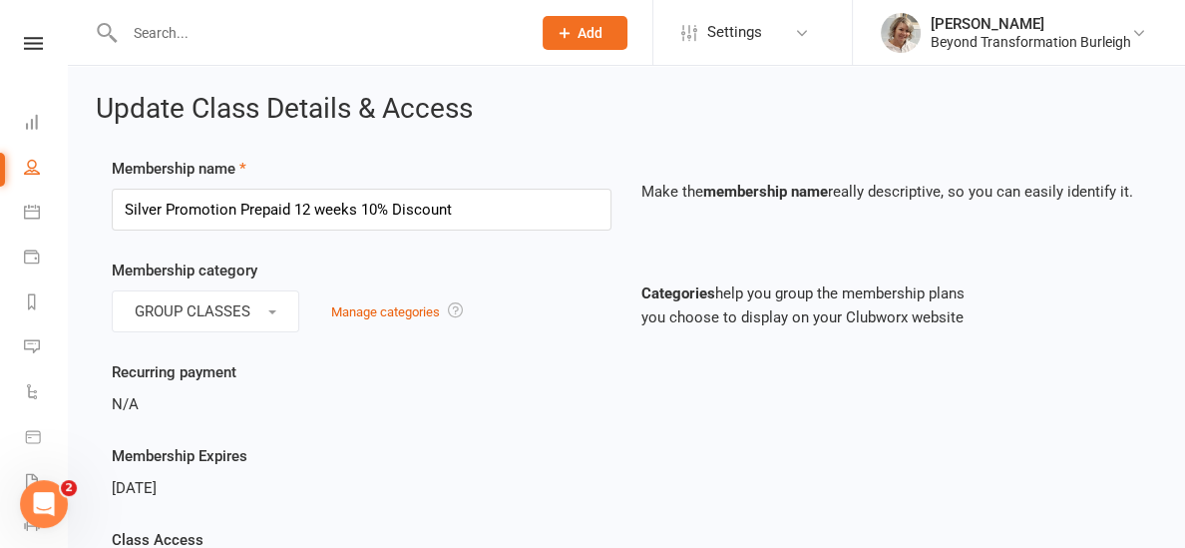
click at [168, 33] on input "text" at bounding box center [318, 33] width 398 height 28
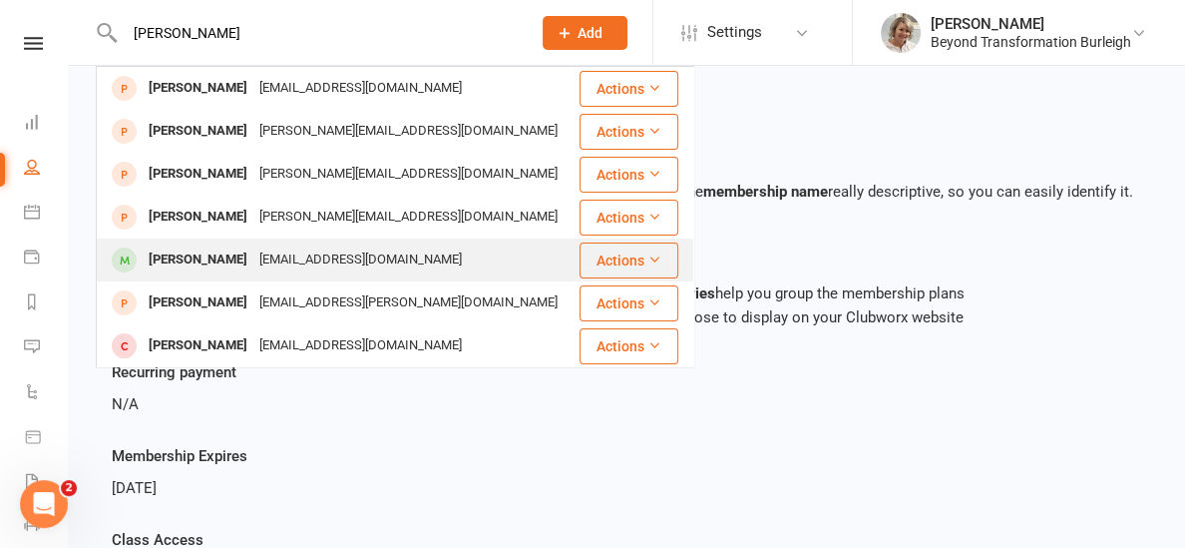
type input "[PERSON_NAME]"
click at [185, 262] on div "[PERSON_NAME]" at bounding box center [198, 259] width 111 height 29
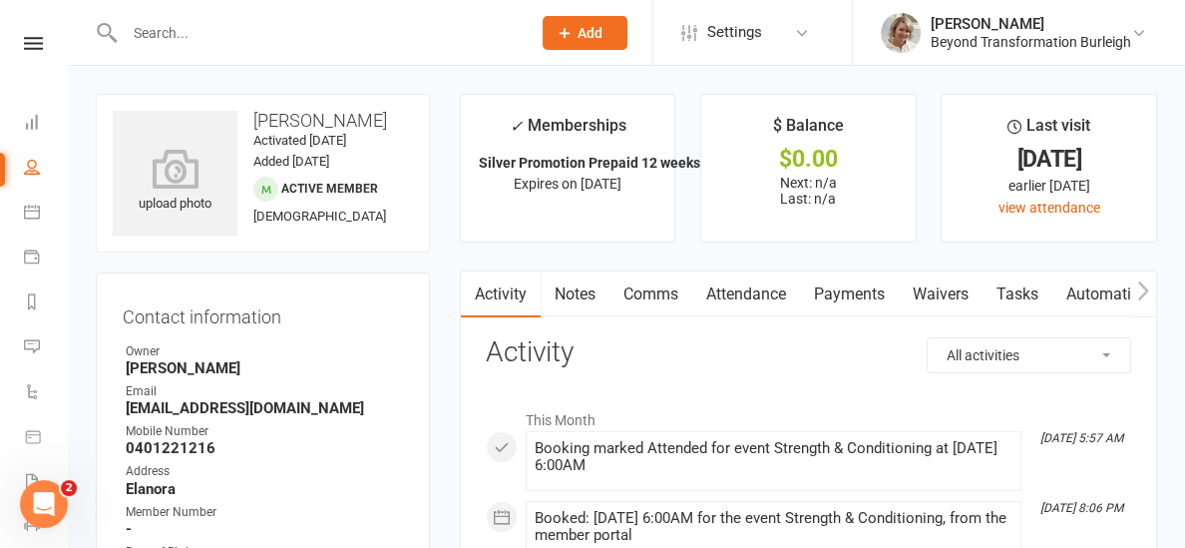
click at [186, 40] on input "text" at bounding box center [318, 33] width 398 height 28
type input "k"
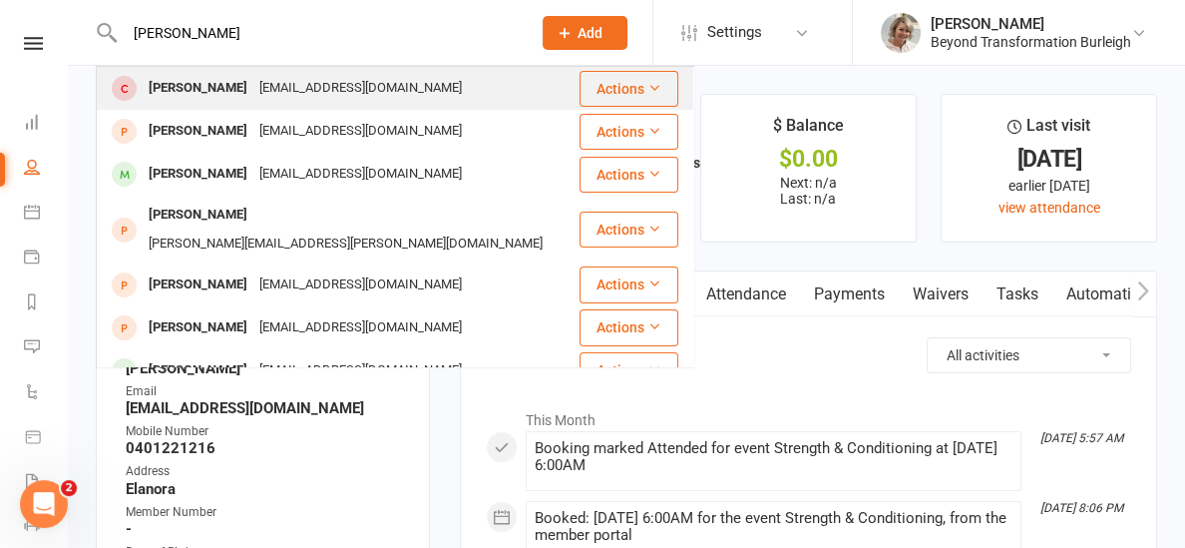
type input "[PERSON_NAME]"
click at [193, 85] on div "[PERSON_NAME]" at bounding box center [198, 88] width 111 height 29
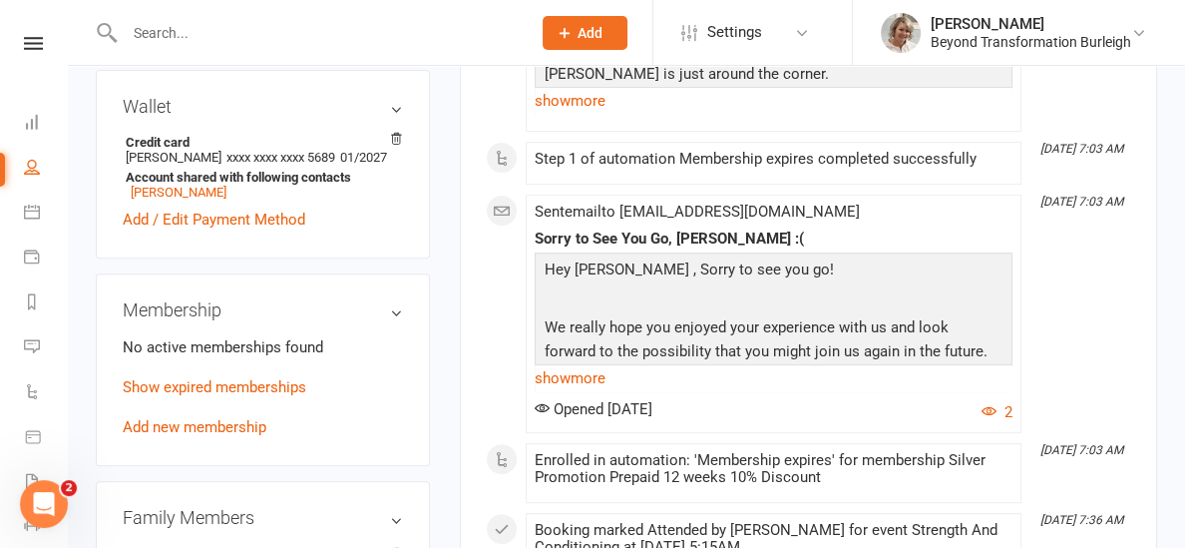
scroll to position [664, 0]
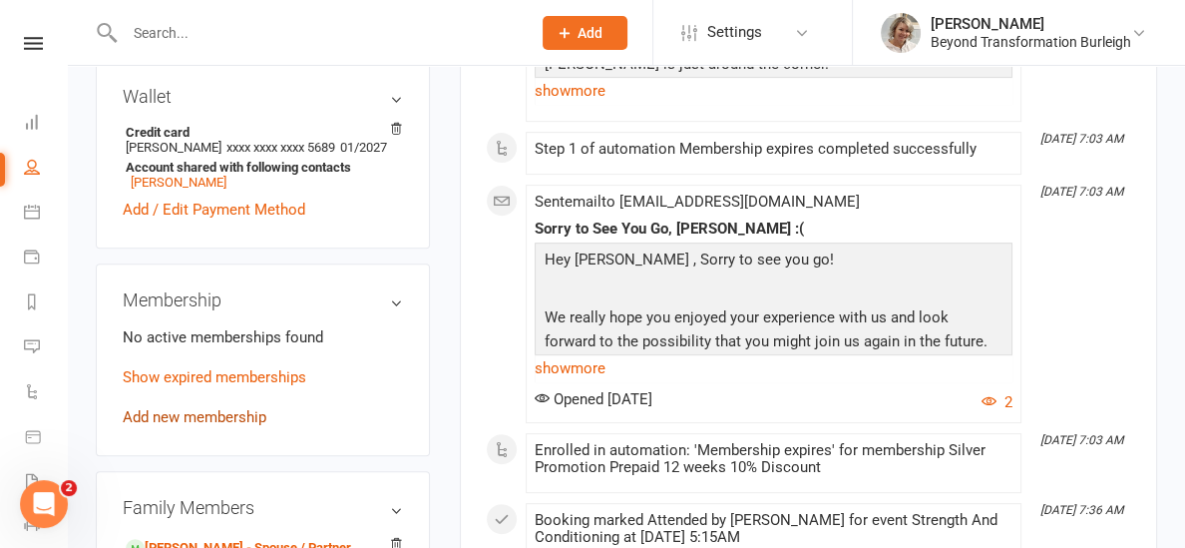
click at [230, 415] on link "Add new membership" at bounding box center [195, 417] width 144 height 18
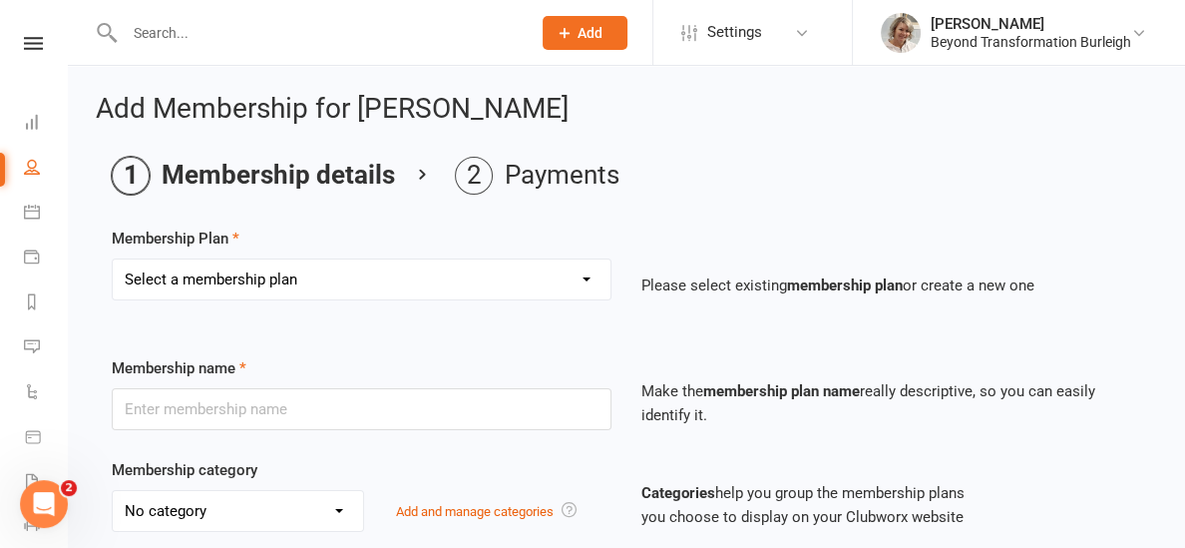
click at [489, 282] on select "Select a membership plan Create new Membership Plan 14 Day Shred (INTRO OFFER) …" at bounding box center [362, 279] width 498 height 40
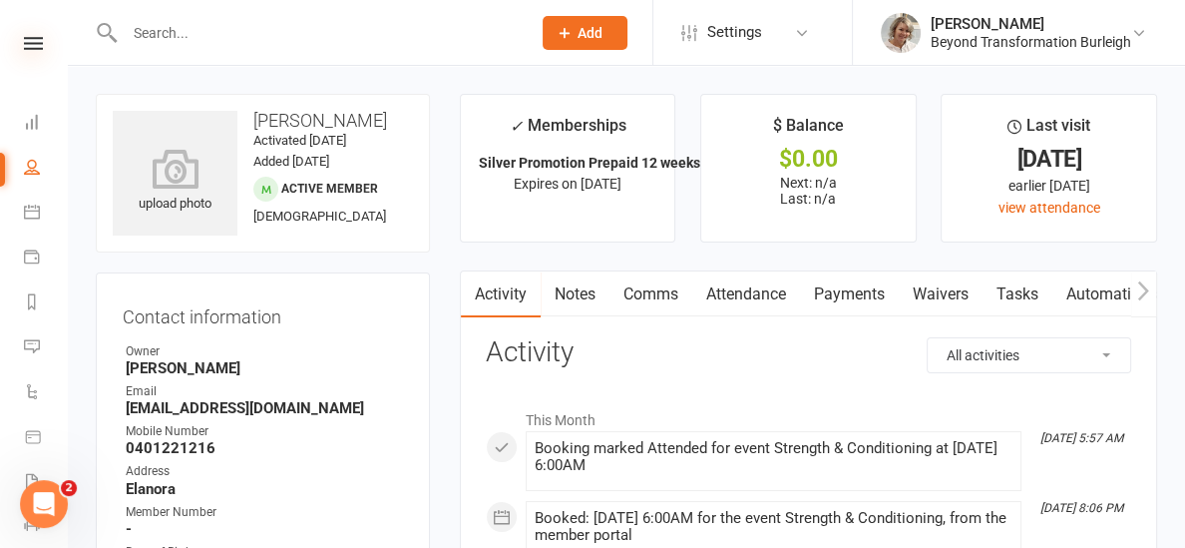
click at [40, 43] on icon at bounding box center [33, 43] width 19 height 13
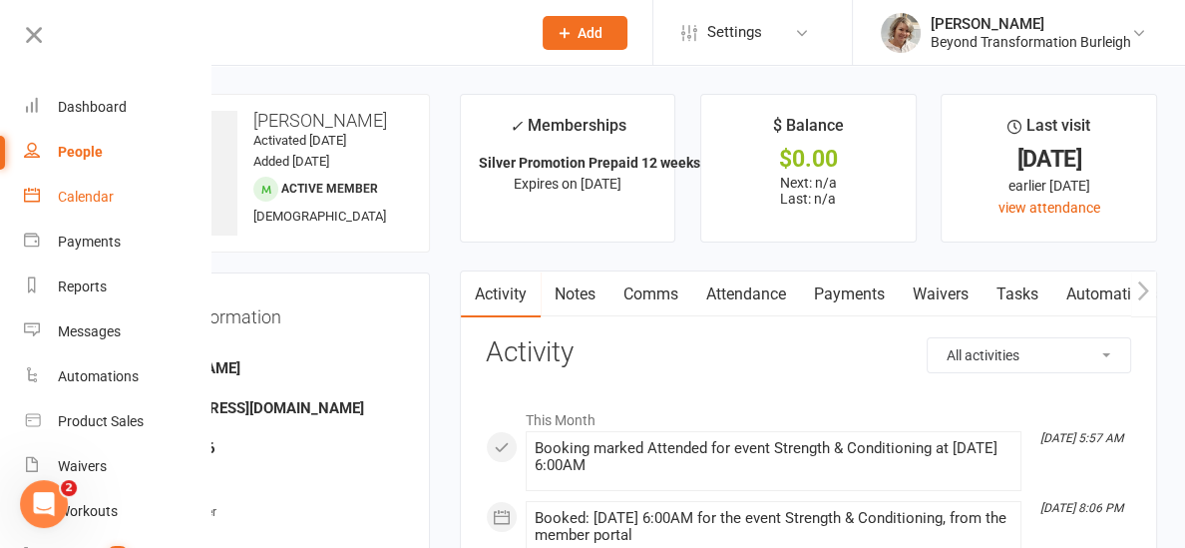
click at [81, 195] on div "Calendar" at bounding box center [86, 197] width 56 height 16
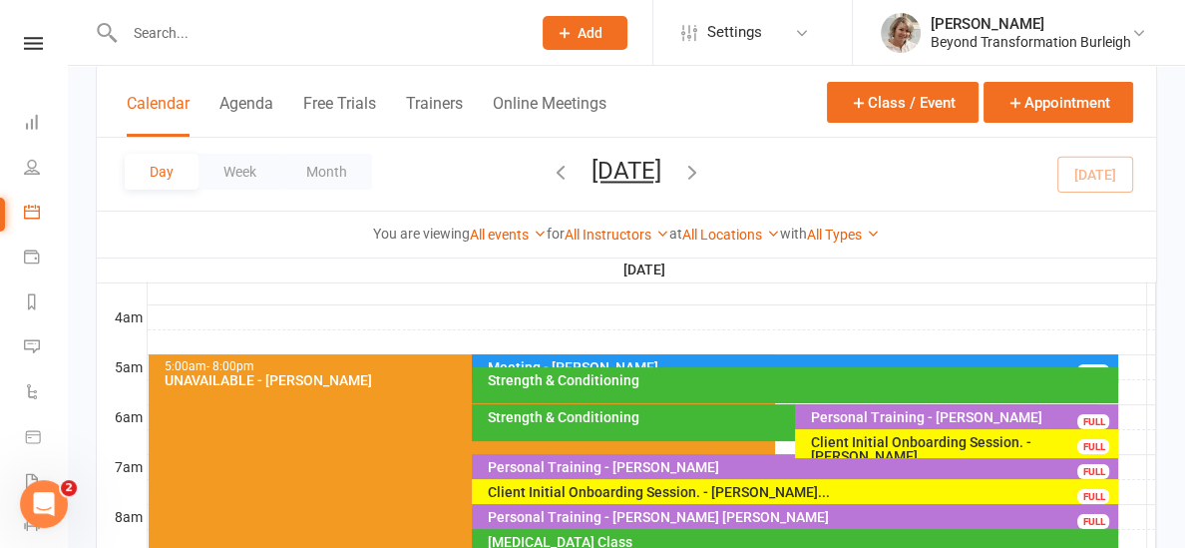
scroll to position [314, 0]
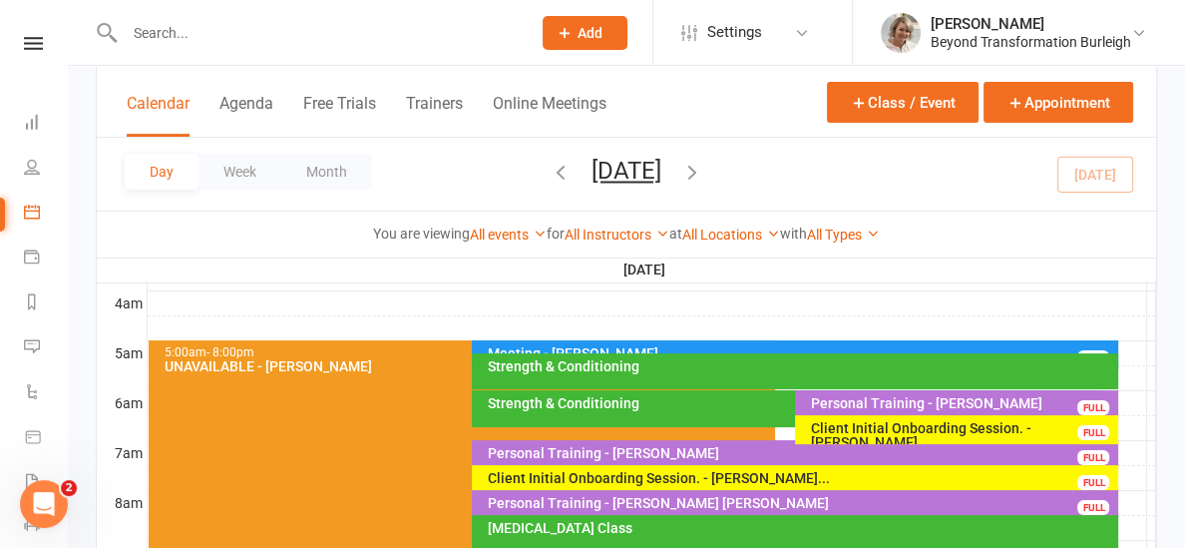
click at [589, 368] on div "Strength & Conditioning" at bounding box center [800, 366] width 629 height 14
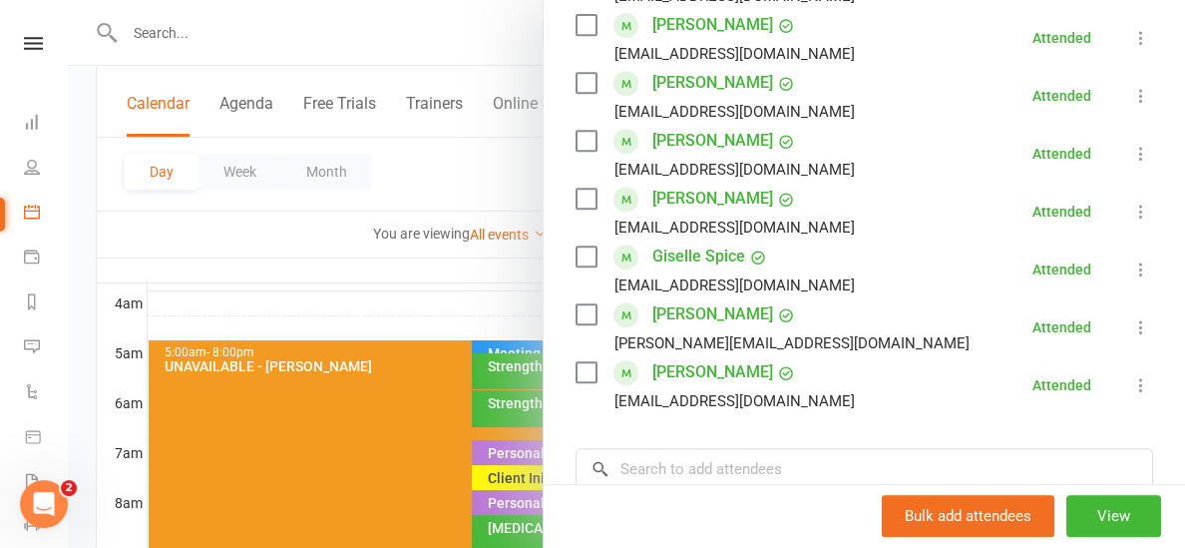
scroll to position [815, 0]
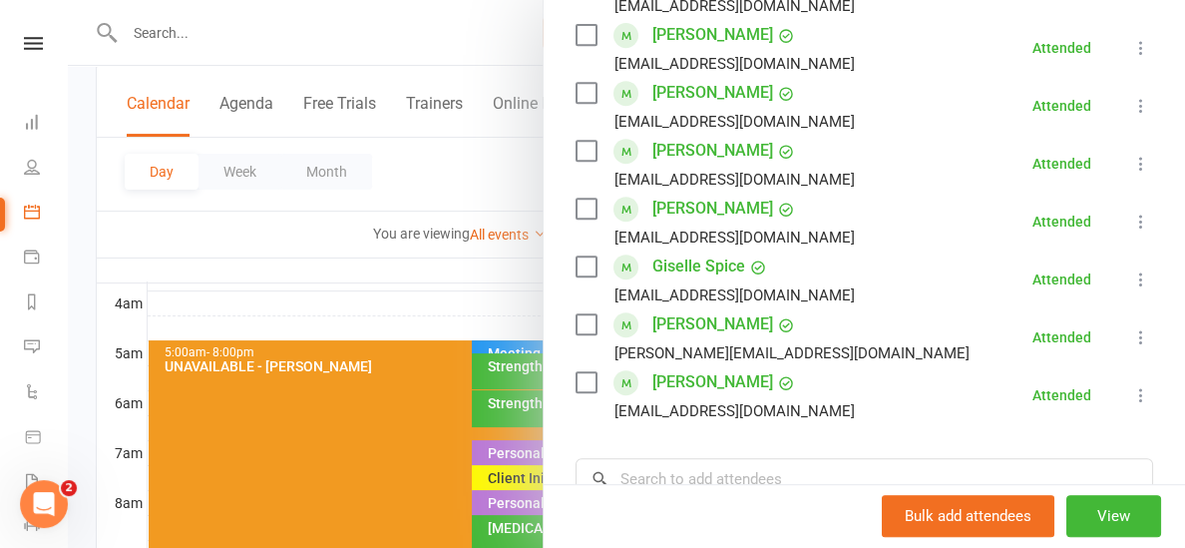
click at [516, 292] on div at bounding box center [627, 274] width 1118 height 548
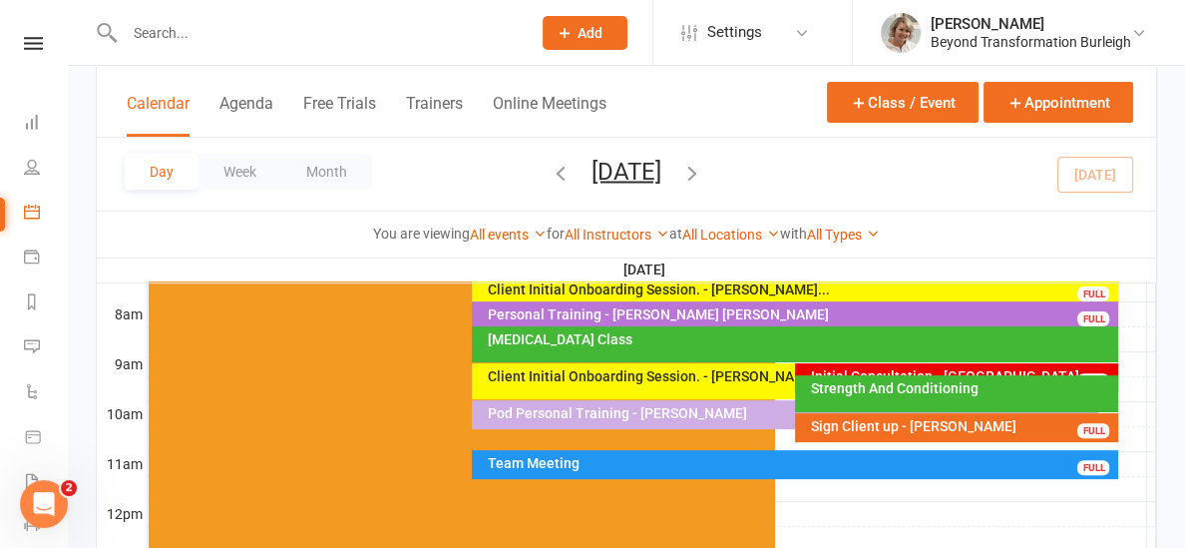
scroll to position [506, 0]
